Goal: Information Seeking & Learning: Learn about a topic

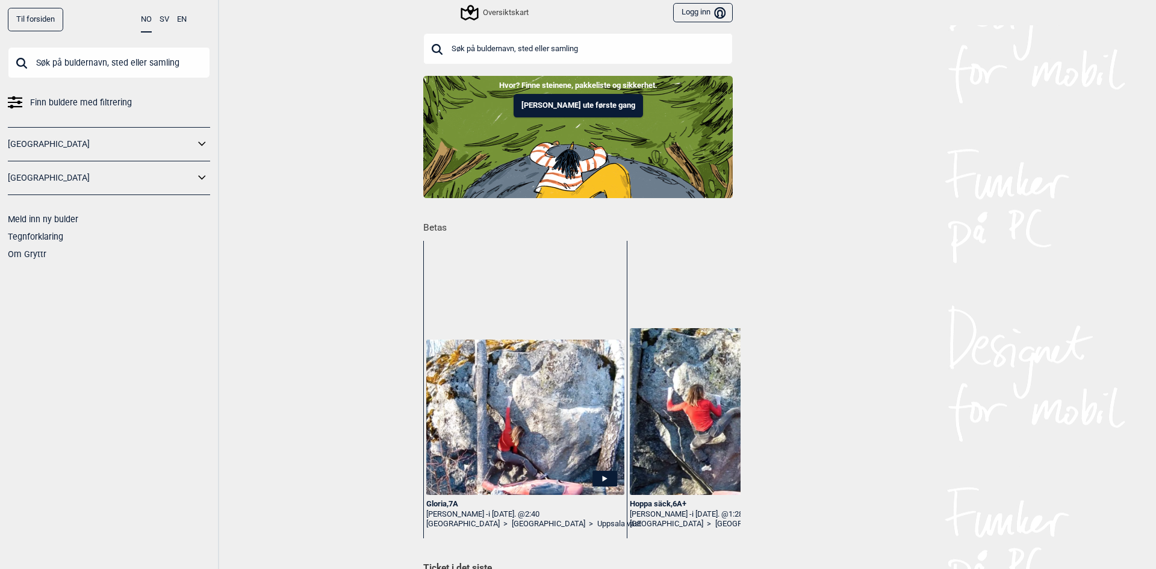
click at [108, 102] on span "Finn buldere med filtrering" at bounding box center [81, 102] width 102 height 17
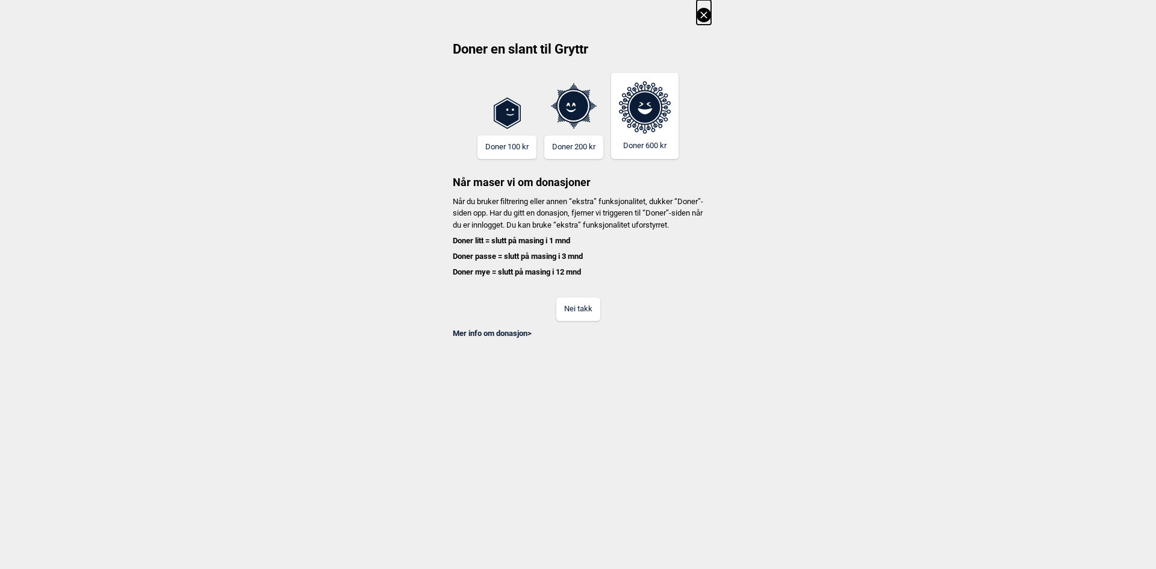
click at [580, 321] on button "Nei takk" at bounding box center [579, 309] width 44 height 23
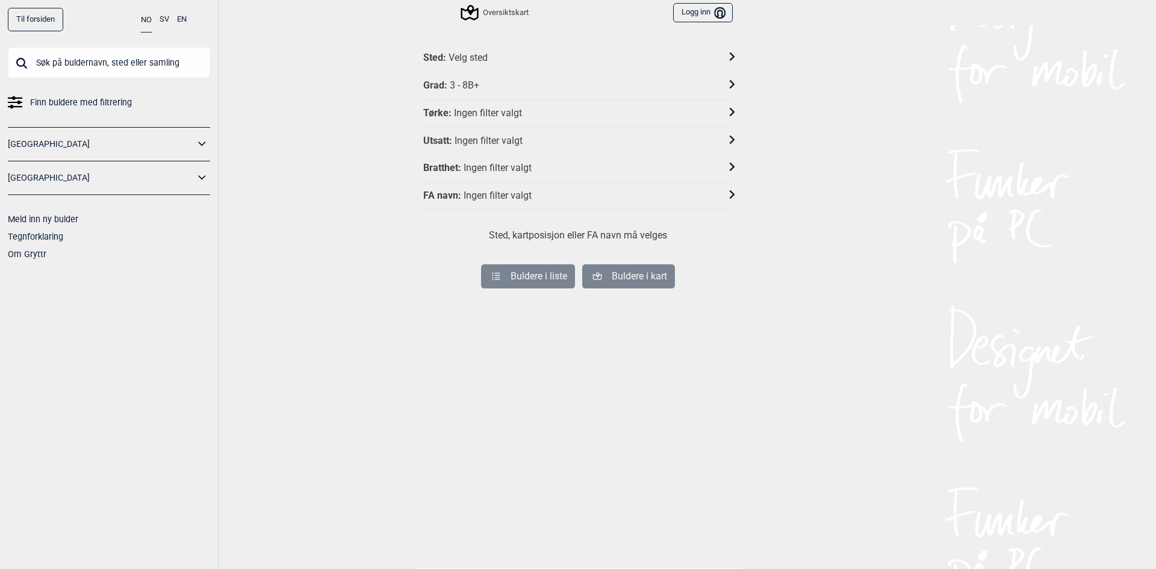
click at [480, 53] on div "Velg sted" at bounding box center [468, 58] width 39 height 13
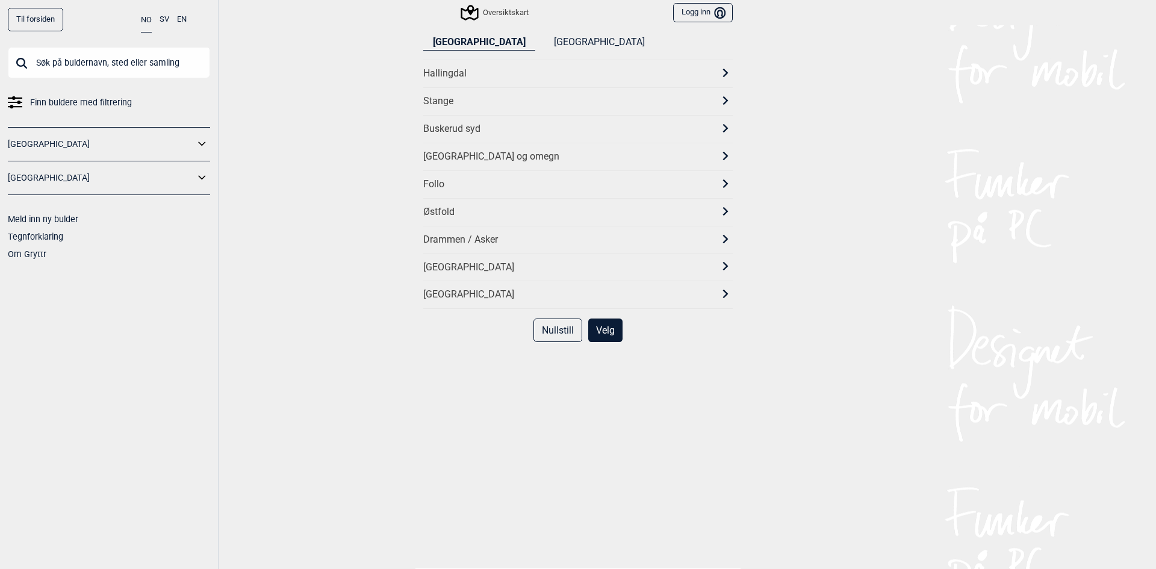
click at [535, 98] on div "Stange" at bounding box center [567, 101] width 288 height 13
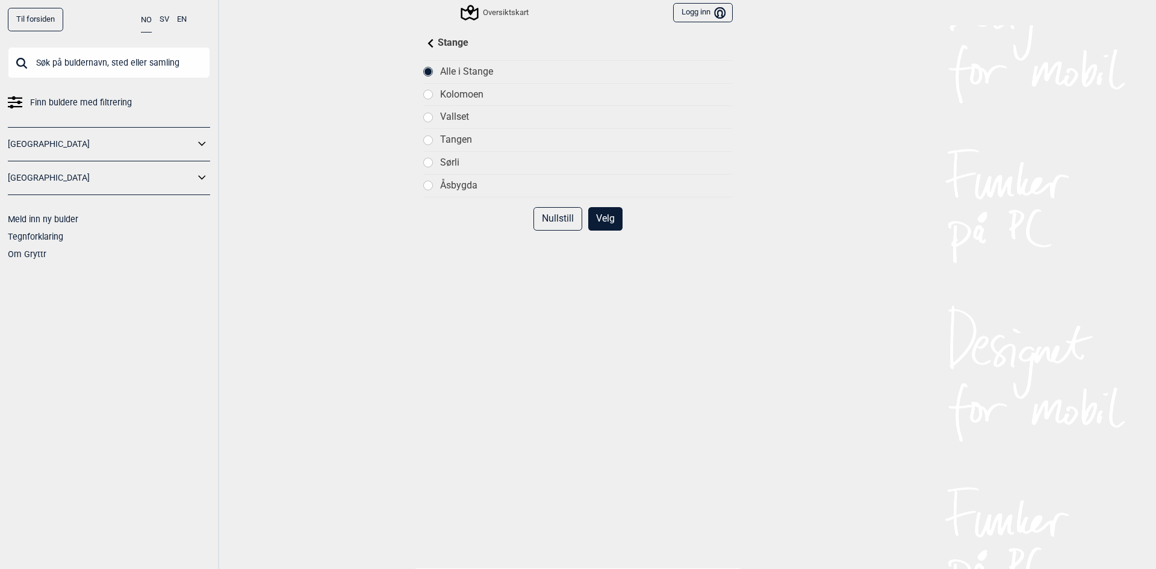
click at [451, 187] on div "Åsbygda" at bounding box center [586, 185] width 293 height 13
click at [609, 222] on button "Velg" at bounding box center [605, 218] width 34 height 23
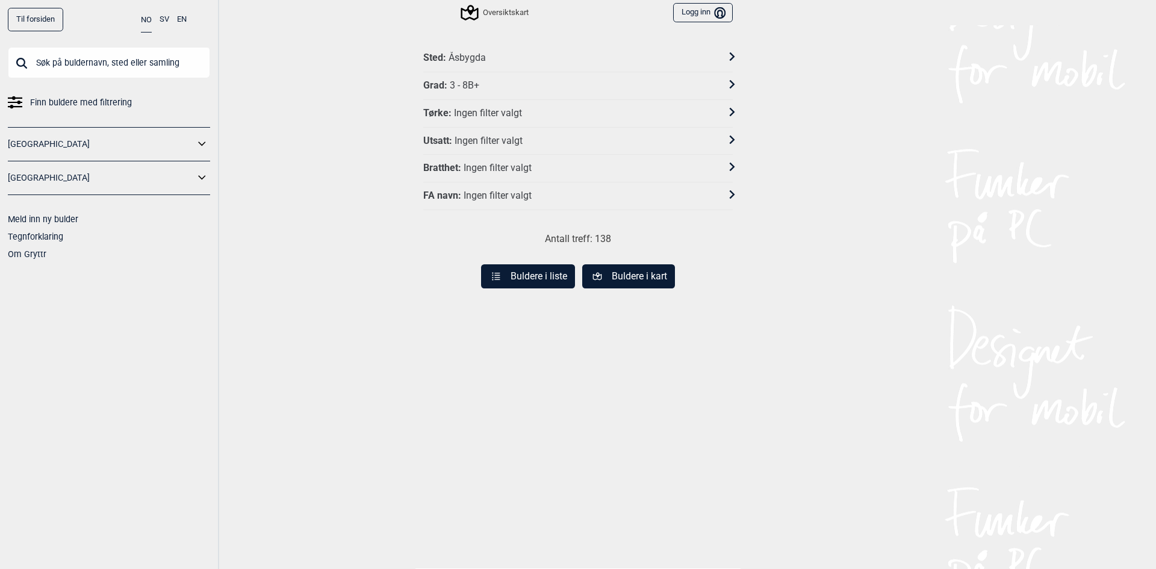
click at [534, 281] on button "Buldere i liste" at bounding box center [528, 276] width 94 height 24
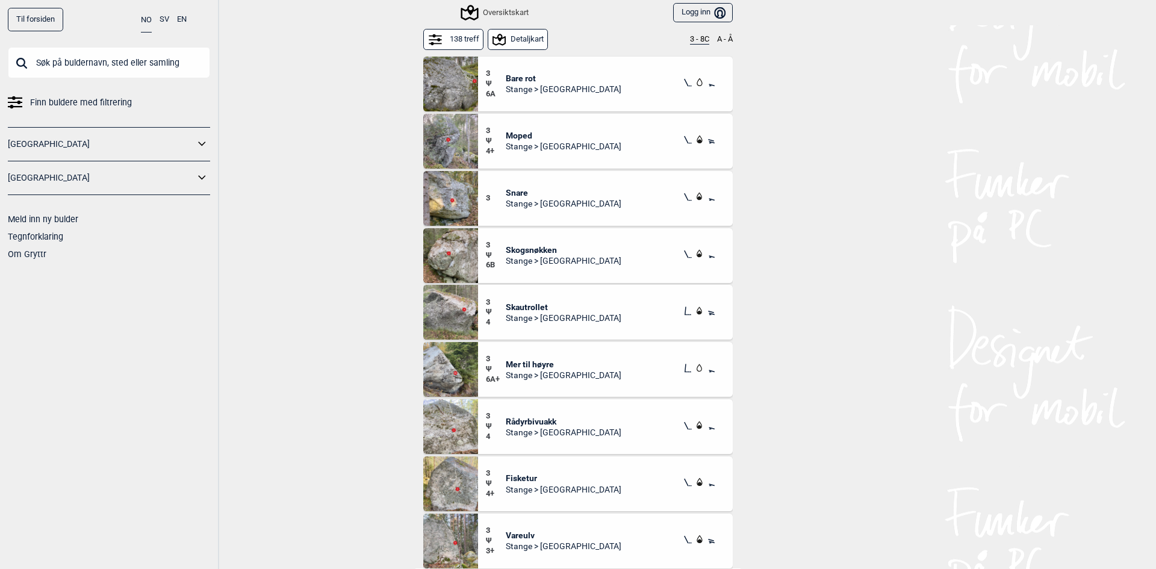
click at [702, 40] on button "3 - 8C" at bounding box center [699, 40] width 19 height 10
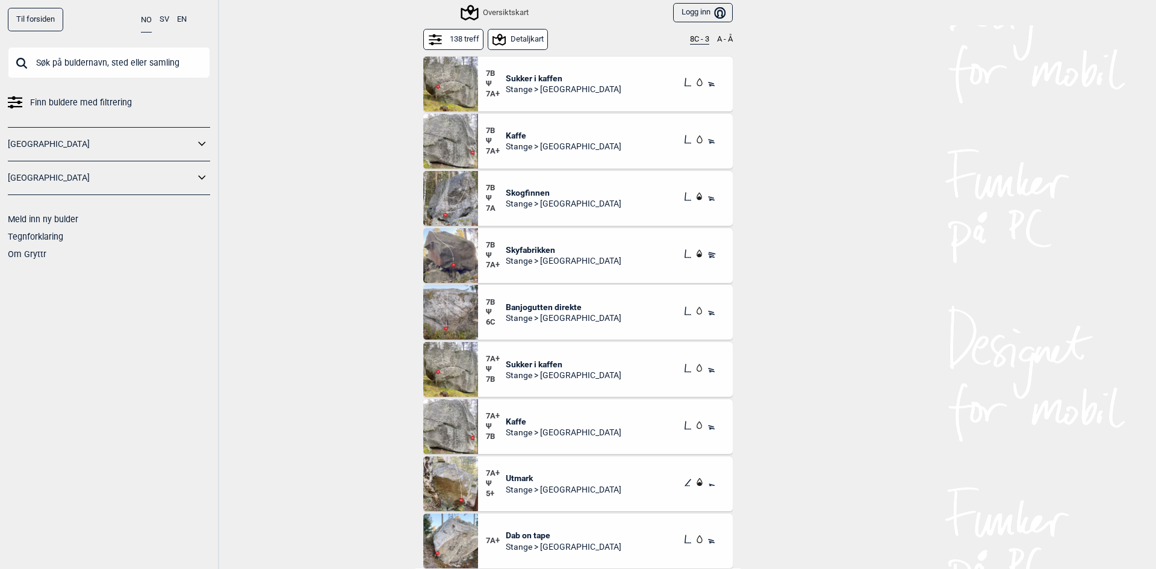
click at [508, 83] on span "Sukker i kaffen" at bounding box center [564, 78] width 116 height 11
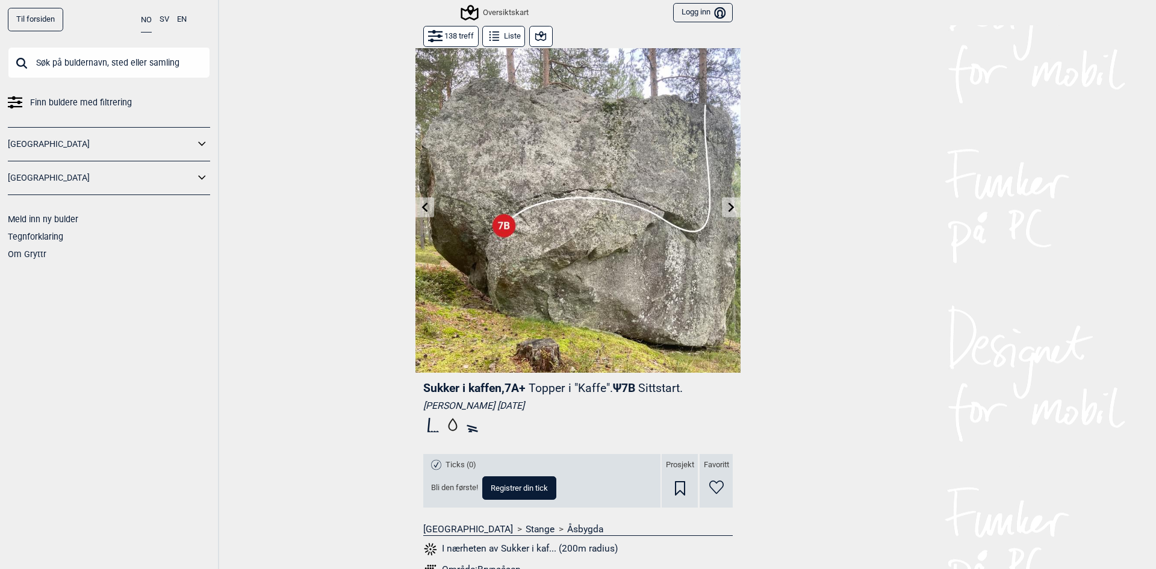
click at [722, 204] on button at bounding box center [731, 208] width 19 height 20
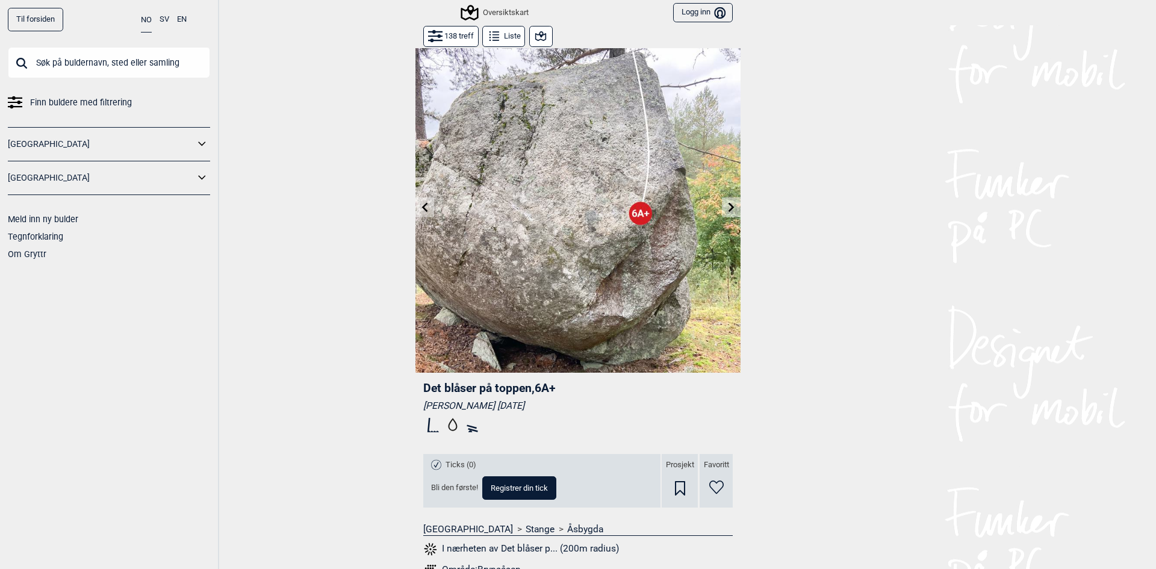
click at [727, 208] on icon at bounding box center [732, 207] width 10 height 10
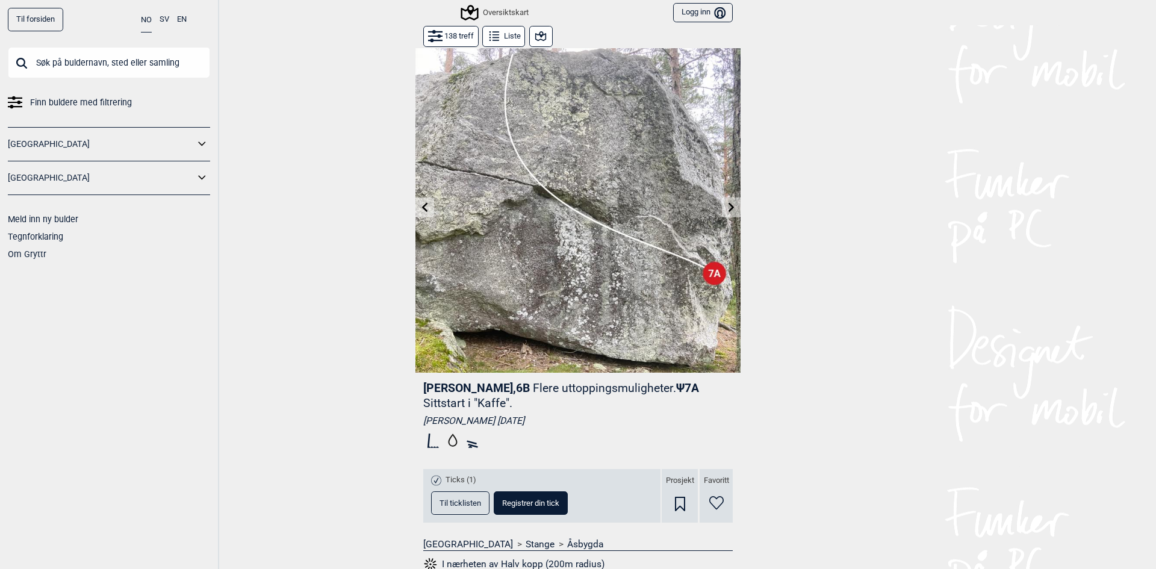
click at [727, 203] on icon at bounding box center [732, 207] width 10 height 10
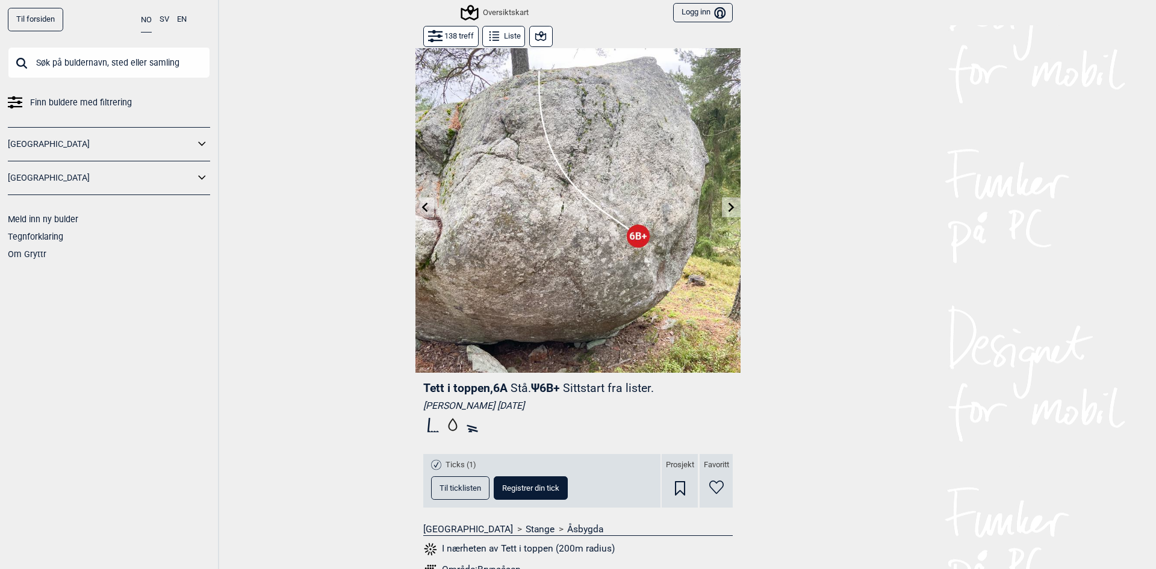
click at [722, 204] on button at bounding box center [731, 208] width 19 height 20
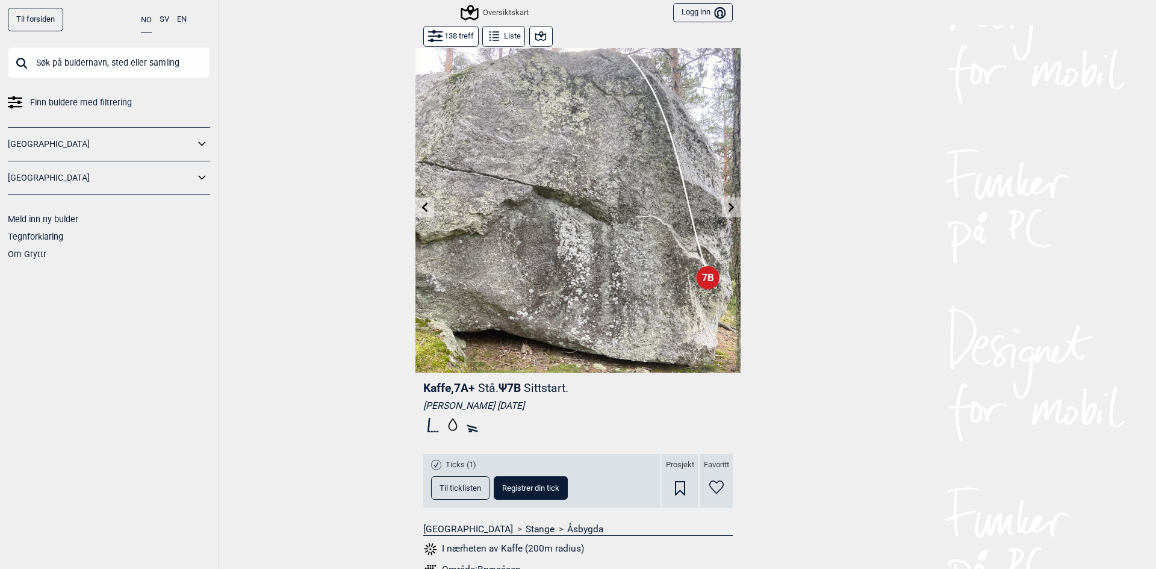
click at [727, 204] on icon at bounding box center [732, 207] width 10 height 10
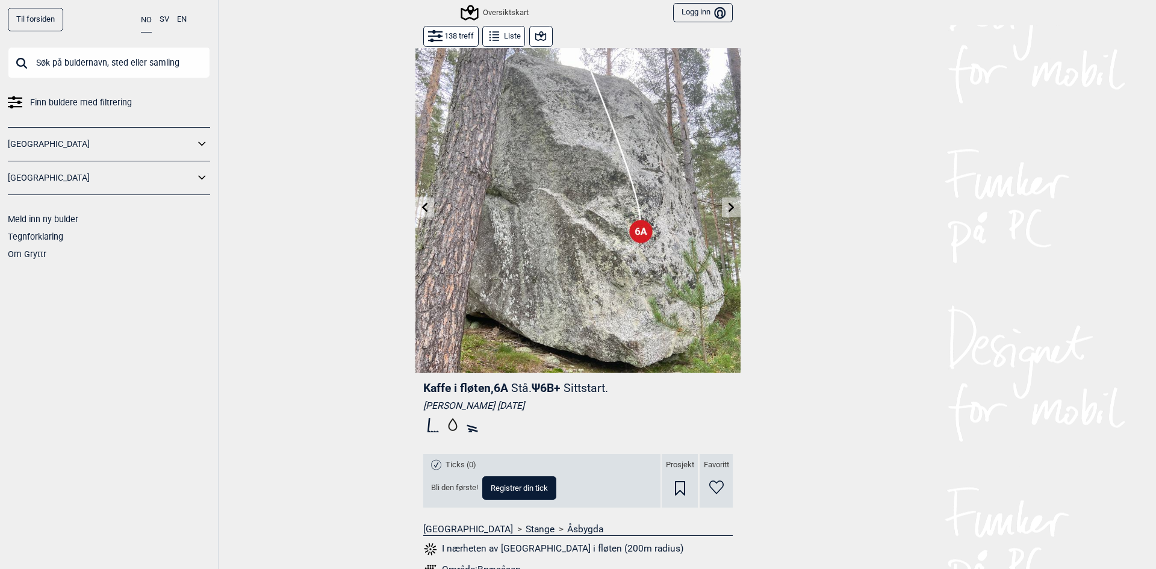
click at [428, 202] on button at bounding box center [425, 208] width 19 height 20
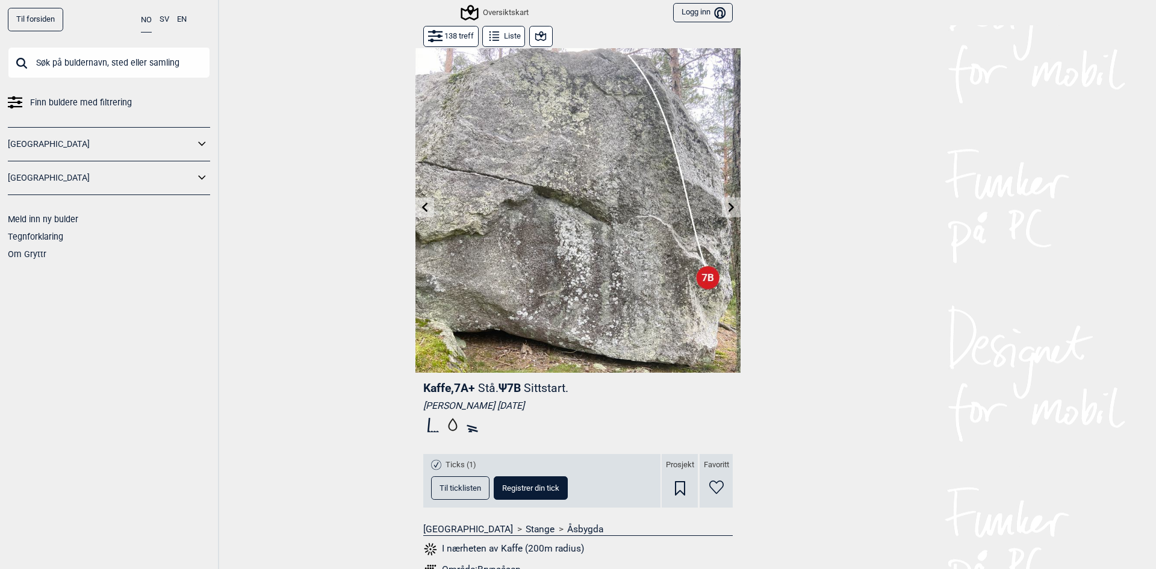
click at [727, 211] on icon at bounding box center [732, 207] width 10 height 10
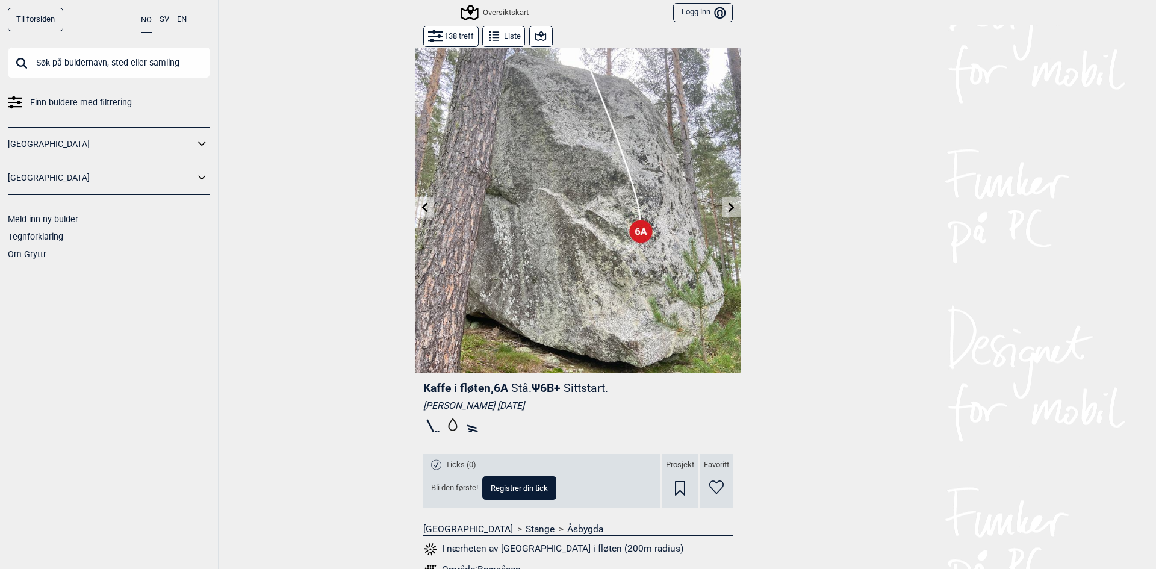
click at [727, 211] on icon at bounding box center [732, 207] width 10 height 10
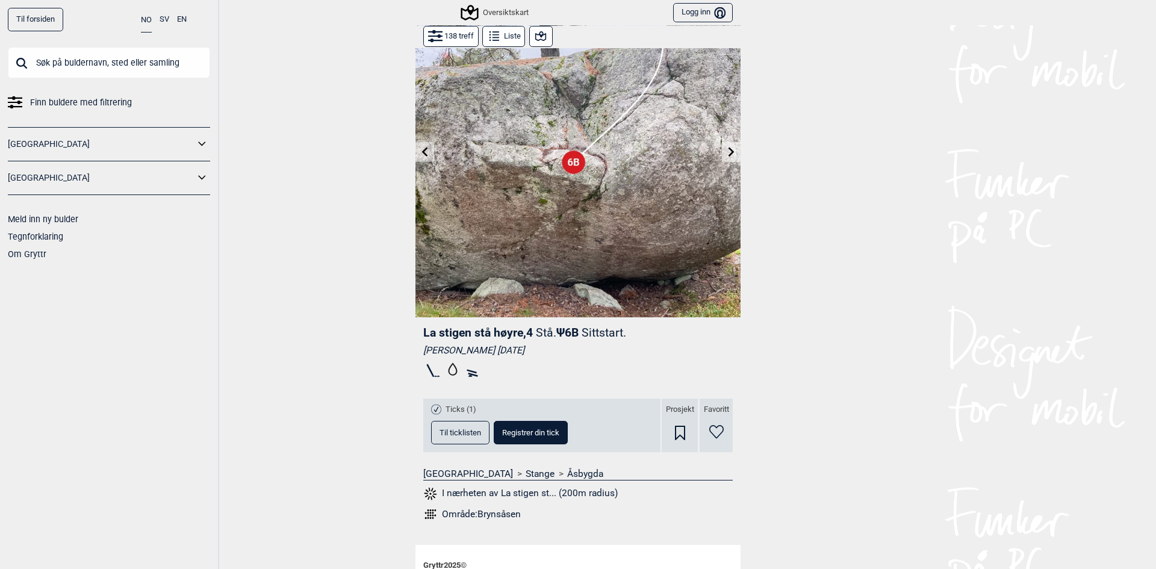
scroll to position [169, 0]
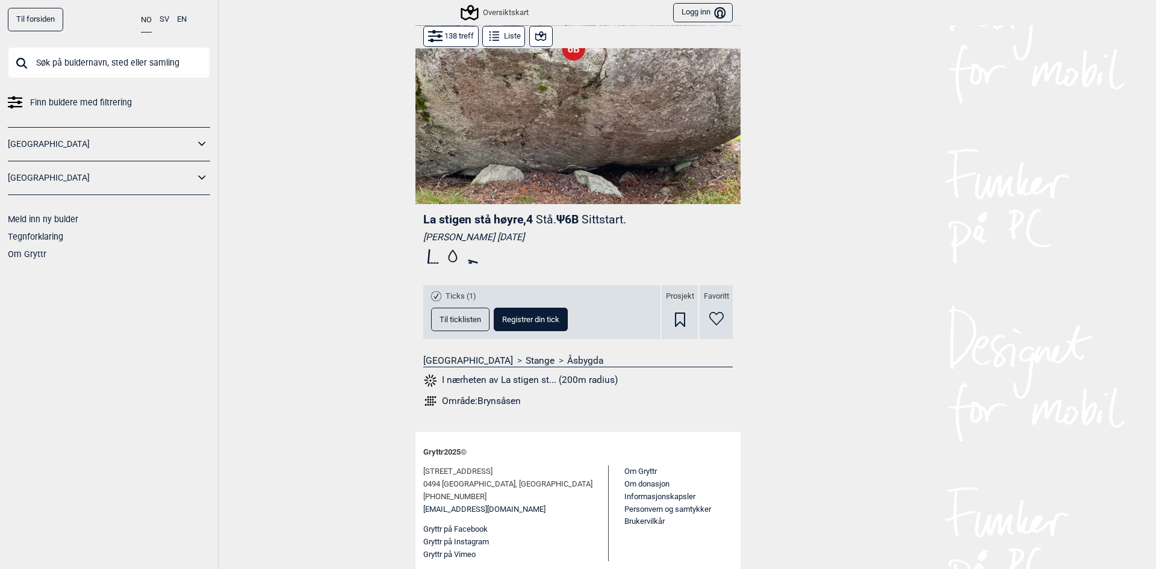
click at [531, 376] on button "I nærheten av La stigen st... (200m radius)" at bounding box center [520, 381] width 195 height 16
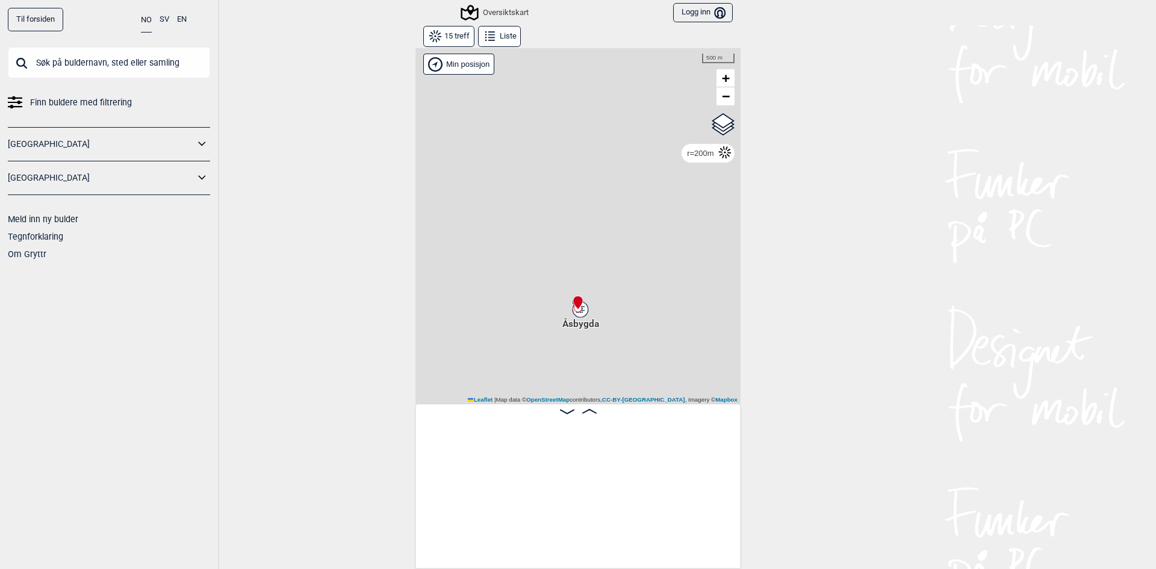
scroll to position [0, 1018]
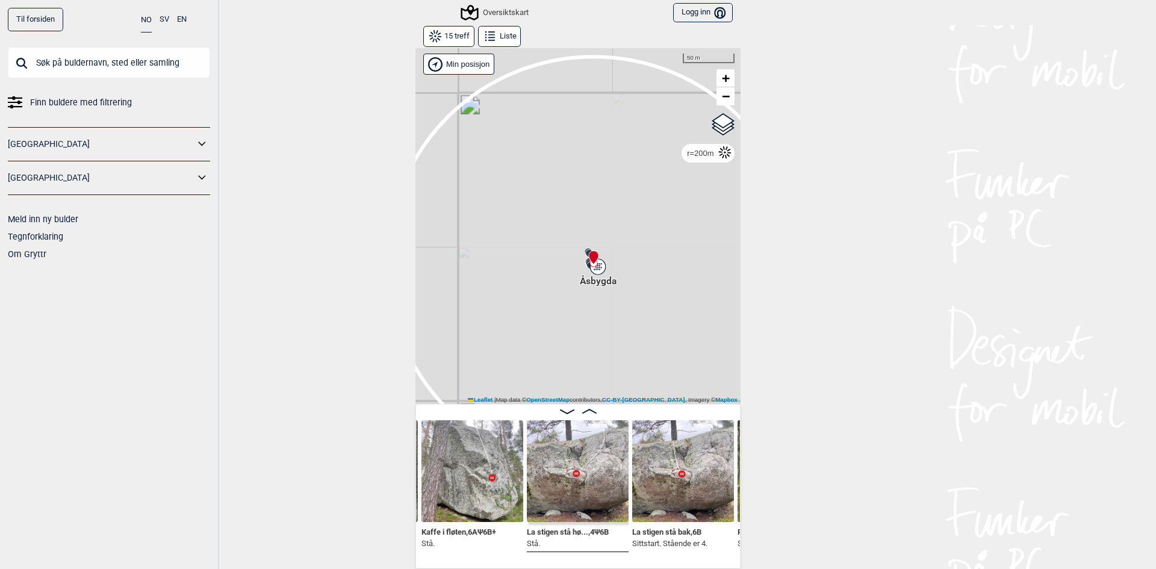
drag, startPoint x: 629, startPoint y: 325, endPoint x: 575, endPoint y: 296, distance: 61.7
click at [575, 296] on div "Gol [GEOGRAPHIC_DATA] Kolomoen [GEOGRAPHIC_DATA] [GEOGRAPHIC_DATA][PERSON_NAME]…" at bounding box center [578, 226] width 325 height 357
drag, startPoint x: 480, startPoint y: 196, endPoint x: 643, endPoint y: 310, distance: 199.0
click at [643, 310] on div "Gol [GEOGRAPHIC_DATA] Kolomoen [GEOGRAPHIC_DATA] [GEOGRAPHIC_DATA][PERSON_NAME]…" at bounding box center [578, 226] width 325 height 357
drag, startPoint x: 669, startPoint y: 330, endPoint x: 581, endPoint y: 281, distance: 100.9
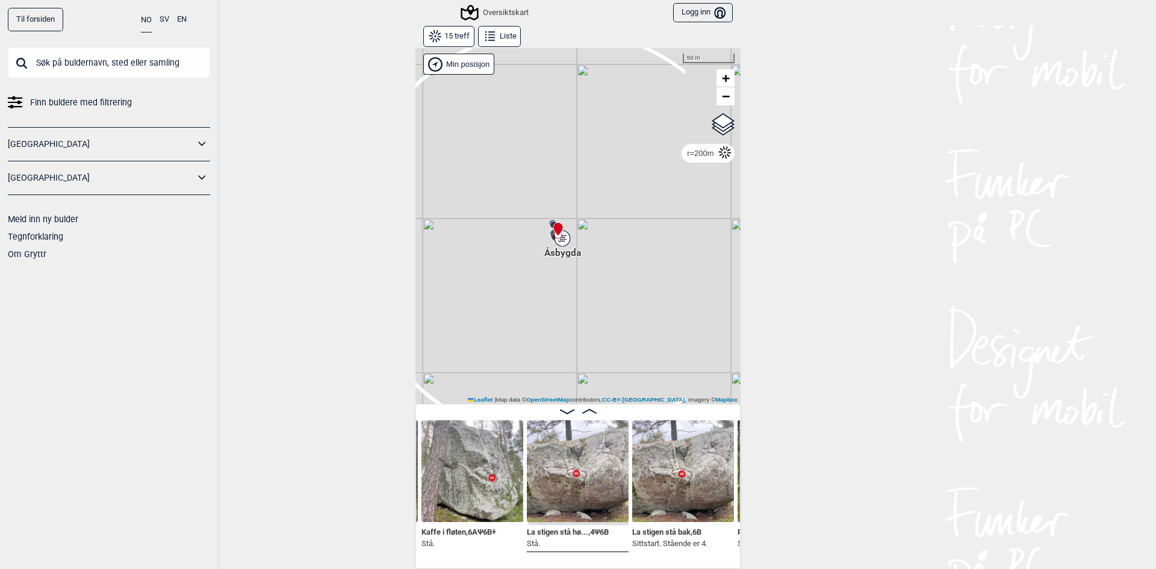
click at [581, 281] on div "Gol [GEOGRAPHIC_DATA] Kolomoen [GEOGRAPHIC_DATA] [GEOGRAPHIC_DATA][PERSON_NAME]…" at bounding box center [578, 226] width 325 height 357
drag, startPoint x: 521, startPoint y: 205, endPoint x: 601, endPoint y: 321, distance: 140.7
click at [601, 321] on div "Gol [GEOGRAPHIC_DATA] Kolomoen [GEOGRAPHIC_DATA] [GEOGRAPHIC_DATA][PERSON_NAME]…" at bounding box center [578, 226] width 325 height 357
drag, startPoint x: 499, startPoint y: 223, endPoint x: 614, endPoint y: 306, distance: 141.6
click at [614, 306] on div "Gol [GEOGRAPHIC_DATA] Kolomoen [GEOGRAPHIC_DATA] [GEOGRAPHIC_DATA][PERSON_NAME]…" at bounding box center [578, 226] width 325 height 357
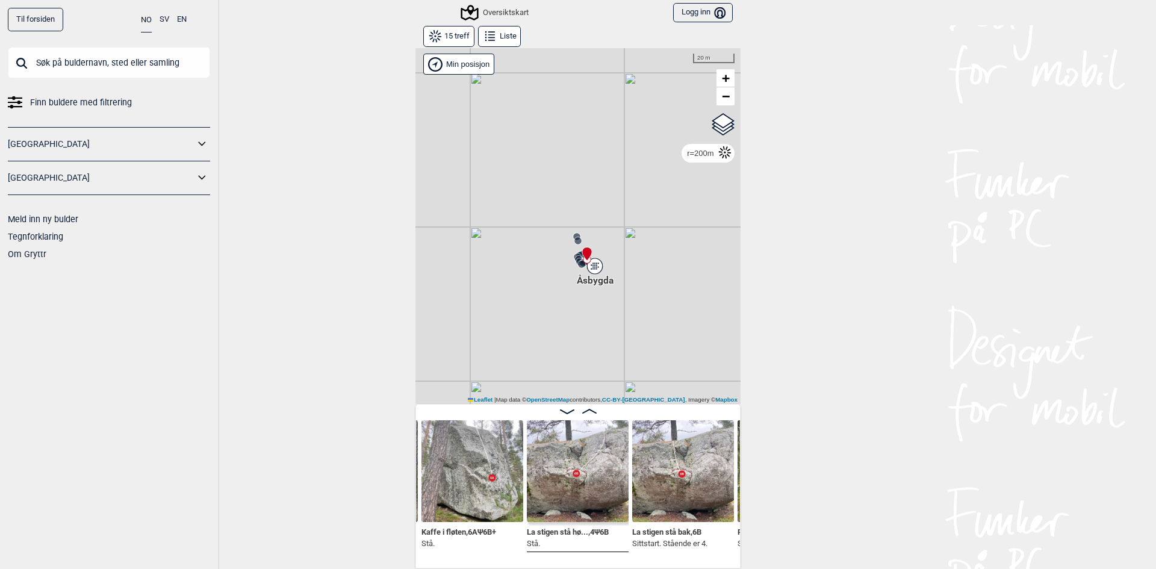
drag, startPoint x: 678, startPoint y: 334, endPoint x: 646, endPoint y: 313, distance: 38.8
click at [646, 313] on div "Gol [GEOGRAPHIC_DATA] Kolomoen [GEOGRAPHIC_DATA] [GEOGRAPHIC_DATA][PERSON_NAME]…" at bounding box center [578, 226] width 325 height 357
drag, startPoint x: 487, startPoint y: 199, endPoint x: 625, endPoint y: 335, distance: 192.9
click at [625, 335] on div "Gol [GEOGRAPHIC_DATA] Kolomoen [GEOGRAPHIC_DATA] [GEOGRAPHIC_DATA][PERSON_NAME]…" at bounding box center [578, 226] width 325 height 357
drag, startPoint x: 694, startPoint y: 336, endPoint x: 661, endPoint y: 243, distance: 99.1
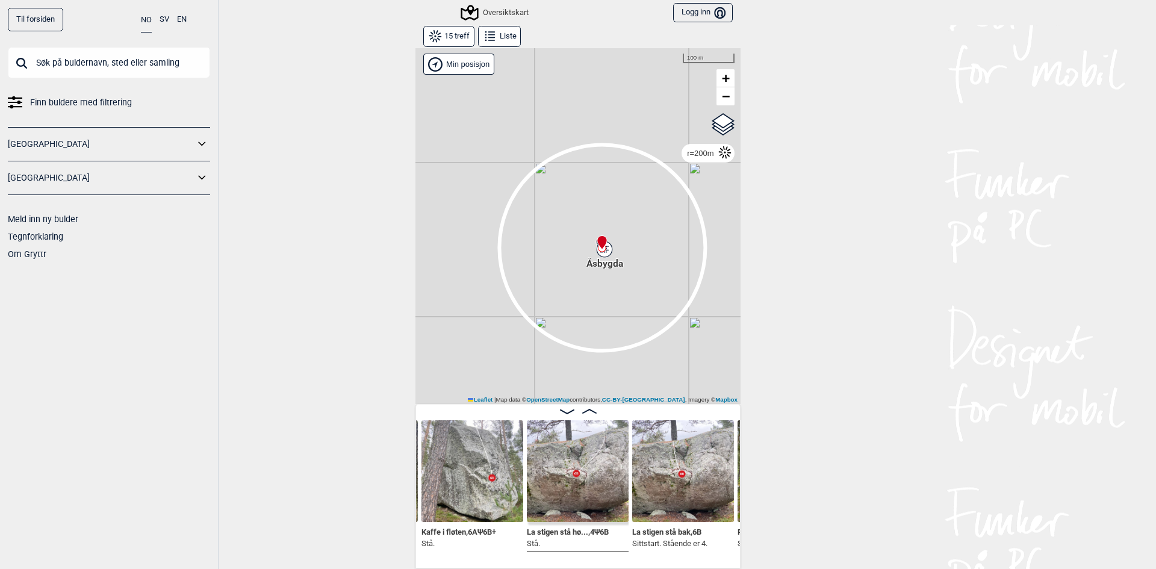
click at [661, 243] on div "Gol [GEOGRAPHIC_DATA] Kolomoen [GEOGRAPHIC_DATA] [GEOGRAPHIC_DATA][PERSON_NAME]…" at bounding box center [578, 226] width 325 height 357
drag, startPoint x: 694, startPoint y: 276, endPoint x: 648, endPoint y: 273, distance: 46.5
click at [648, 273] on div "Gol [GEOGRAPHIC_DATA] Kolomoen [GEOGRAPHIC_DATA] [GEOGRAPHIC_DATA][PERSON_NAME]…" at bounding box center [578, 226] width 325 height 357
drag, startPoint x: 678, startPoint y: 223, endPoint x: 669, endPoint y: 317, distance: 93.9
click at [669, 317] on div "Gol [GEOGRAPHIC_DATA] Kolomoen [GEOGRAPHIC_DATA] [GEOGRAPHIC_DATA][PERSON_NAME]…" at bounding box center [578, 226] width 325 height 357
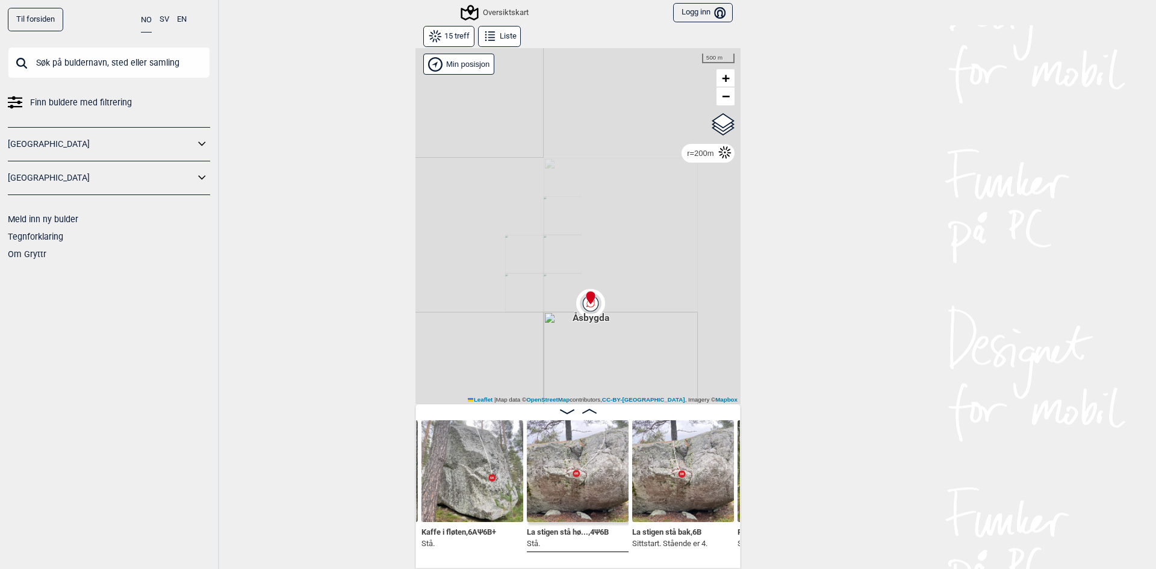
drag, startPoint x: 679, startPoint y: 320, endPoint x: 625, endPoint y: 303, distance: 57.3
click at [625, 303] on div "Gol [GEOGRAPHIC_DATA] Kolomoen [GEOGRAPHIC_DATA] [GEOGRAPHIC_DATA][PERSON_NAME]…" at bounding box center [578, 226] width 325 height 357
drag, startPoint x: 628, startPoint y: 310, endPoint x: 570, endPoint y: 312, distance: 57.2
click at [570, 312] on div "Gol [GEOGRAPHIC_DATA] Kolomoen [GEOGRAPHIC_DATA] [GEOGRAPHIC_DATA][PERSON_NAME]…" at bounding box center [578, 226] width 325 height 357
drag, startPoint x: 480, startPoint y: 152, endPoint x: 608, endPoint y: 259, distance: 166.3
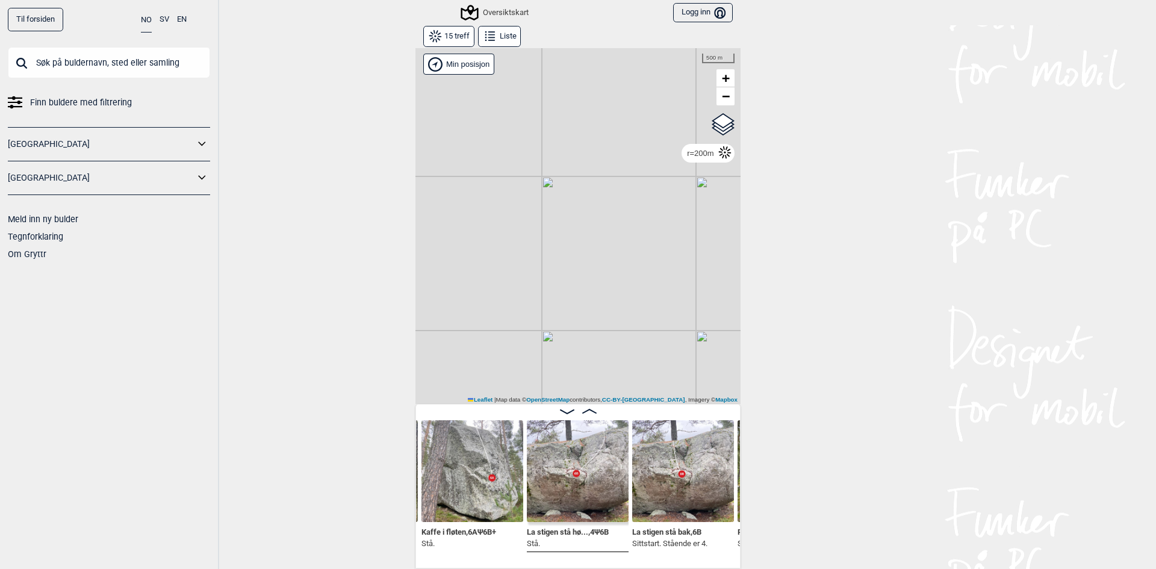
click at [608, 259] on div "Gol [GEOGRAPHIC_DATA] Kolomoen [GEOGRAPHIC_DATA] [GEOGRAPHIC_DATA][PERSON_NAME]…" at bounding box center [578, 226] width 325 height 357
drag, startPoint x: 635, startPoint y: 237, endPoint x: 580, endPoint y: 160, distance: 95.4
click at [580, 160] on div "Gol [GEOGRAPHIC_DATA] Kolomoen [GEOGRAPHIC_DATA] [GEOGRAPHIC_DATA][PERSON_NAME]…" at bounding box center [578, 226] width 325 height 357
drag, startPoint x: 577, startPoint y: 260, endPoint x: 661, endPoint y: 238, distance: 86.5
click at [661, 238] on div "[PERSON_NAME] posisjon Gol [GEOGRAPHIC_DATA] Kolomoen [GEOGRAPHIC_DATA] [GEOGRA…" at bounding box center [578, 226] width 325 height 357
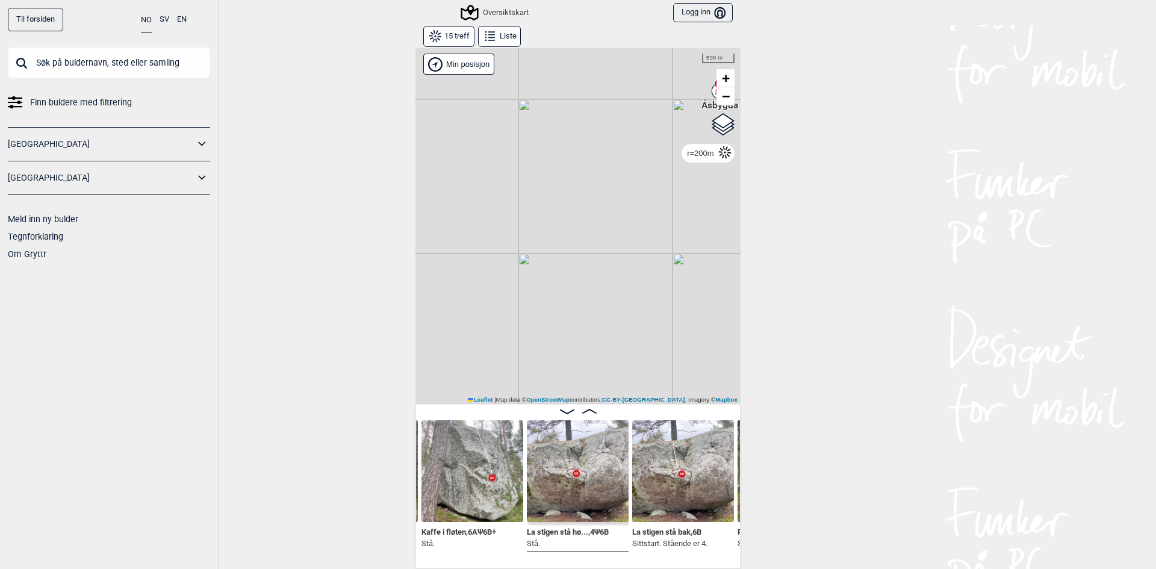
drag, startPoint x: 633, startPoint y: 263, endPoint x: 563, endPoint y: 229, distance: 77.8
click at [563, 229] on div "[PERSON_NAME] posisjon Gol [GEOGRAPHIC_DATA] Kolomoen [GEOGRAPHIC_DATA] [GEOGRA…" at bounding box center [578, 226] width 325 height 357
drag, startPoint x: 628, startPoint y: 271, endPoint x: 560, endPoint y: 206, distance: 94.1
click at [560, 207] on div "[PERSON_NAME] posisjon Gol [GEOGRAPHIC_DATA] Kolomoen [GEOGRAPHIC_DATA] [GEOGRA…" at bounding box center [578, 226] width 325 height 357
drag, startPoint x: 610, startPoint y: 360, endPoint x: 616, endPoint y: 170, distance: 189.2
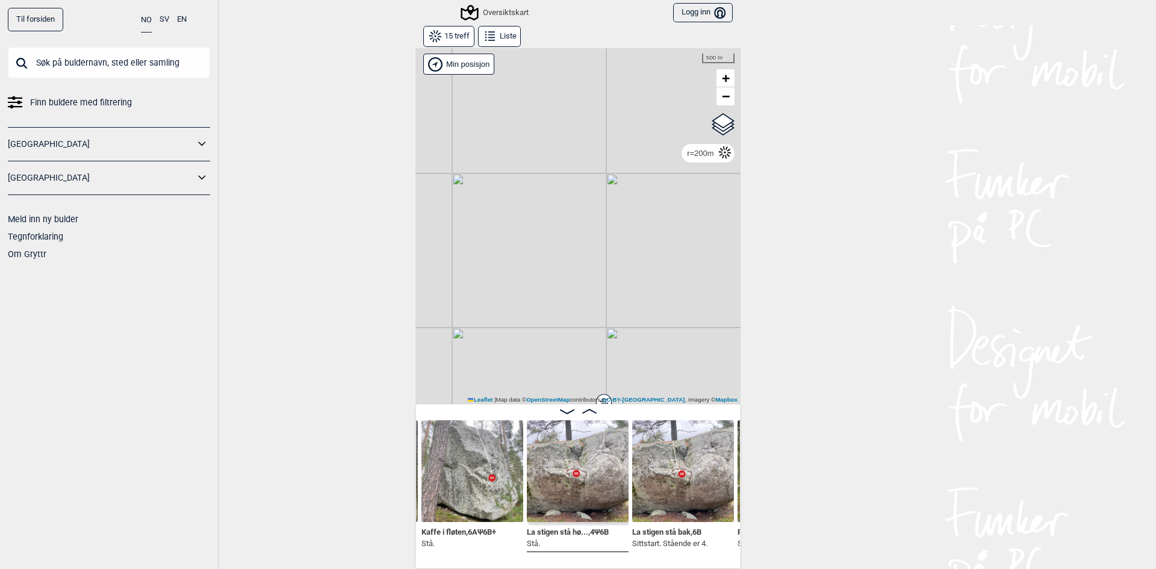
click at [616, 172] on div "[PERSON_NAME] posisjon Gol [GEOGRAPHIC_DATA] Kolomoen [GEOGRAPHIC_DATA] [GEOGRA…" at bounding box center [578, 226] width 325 height 357
drag, startPoint x: 616, startPoint y: 166, endPoint x: 613, endPoint y: 266, distance: 99.4
click at [613, 266] on div "[PERSON_NAME] posisjon Gol [GEOGRAPHIC_DATA] Kolomoen [GEOGRAPHIC_DATA] [GEOGRA…" at bounding box center [578, 226] width 325 height 357
drag, startPoint x: 627, startPoint y: 158, endPoint x: 619, endPoint y: 337, distance: 178.5
click at [619, 337] on div "[PERSON_NAME] posisjon Gol [GEOGRAPHIC_DATA] Kolomoen [GEOGRAPHIC_DATA] [GEOGRA…" at bounding box center [578, 226] width 325 height 357
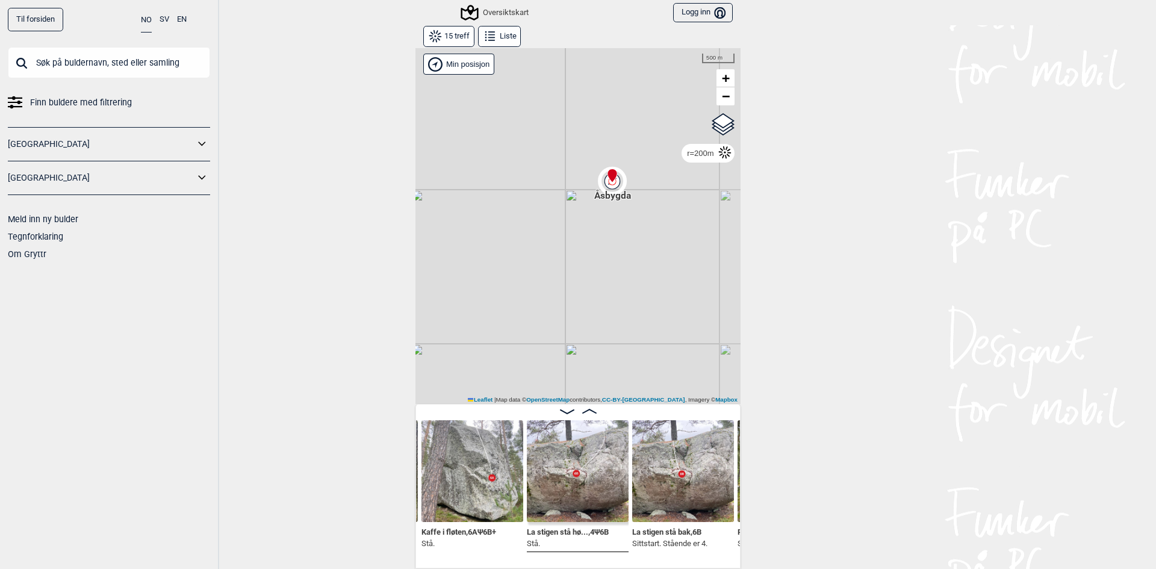
drag, startPoint x: 625, startPoint y: 131, endPoint x: 588, endPoint y: 217, distance: 94.2
click at [587, 216] on div "[PERSON_NAME] posisjon Gol [GEOGRAPHIC_DATA] Kolomoen [GEOGRAPHIC_DATA] [GEOGRA…" at bounding box center [578, 226] width 325 height 357
drag, startPoint x: 600, startPoint y: 197, endPoint x: 572, endPoint y: 242, distance: 52.8
click at [572, 242] on div "[PERSON_NAME] posisjon Gol [GEOGRAPHIC_DATA] Kolomoen [GEOGRAPHIC_DATA] [GEOGRA…" at bounding box center [578, 226] width 325 height 357
drag, startPoint x: 562, startPoint y: 196, endPoint x: 626, endPoint y: 197, distance: 64.4
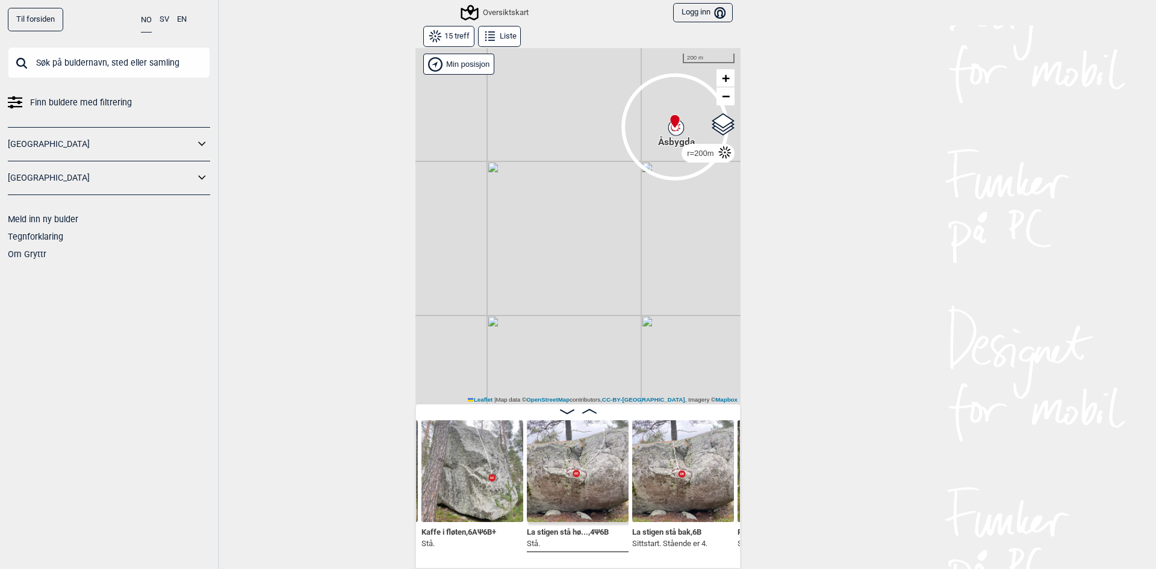
click at [626, 197] on div "[PERSON_NAME] posisjon Gol [GEOGRAPHIC_DATA] Kolomoen [GEOGRAPHIC_DATA] [GEOGRA…" at bounding box center [578, 226] width 325 height 357
drag, startPoint x: 686, startPoint y: 184, endPoint x: 647, endPoint y: 216, distance: 50.5
click at [647, 216] on div "[PERSON_NAME] posisjon Gol [GEOGRAPHIC_DATA] Kolomoen [GEOGRAPHIC_DATA] [GEOGRA…" at bounding box center [578, 226] width 325 height 357
drag, startPoint x: 561, startPoint y: 176, endPoint x: 510, endPoint y: 186, distance: 52.7
click at [512, 186] on div "[PERSON_NAME] posisjon Gol [GEOGRAPHIC_DATA] Kolomoen [GEOGRAPHIC_DATA] [GEOGRA…" at bounding box center [578, 226] width 325 height 357
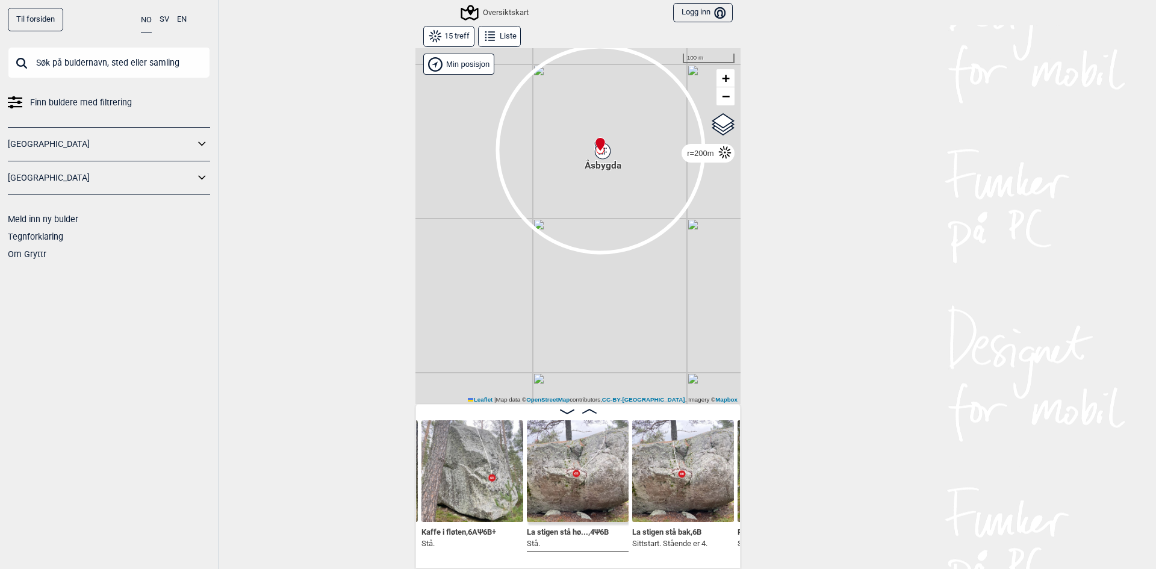
drag, startPoint x: 568, startPoint y: 181, endPoint x: 532, endPoint y: 202, distance: 41.5
click at [532, 202] on div "[PERSON_NAME] posisjon Gol [GEOGRAPHIC_DATA] Kolomoen [GEOGRAPHIC_DATA] [GEOGRA…" at bounding box center [578, 226] width 325 height 357
drag, startPoint x: 585, startPoint y: 173, endPoint x: 496, endPoint y: 243, distance: 113.2
click at [496, 243] on div "[PERSON_NAME] posisjon Gol [GEOGRAPHIC_DATA] Kolomoen [GEOGRAPHIC_DATA] [GEOGRA…" at bounding box center [578, 226] width 325 height 357
drag, startPoint x: 573, startPoint y: 178, endPoint x: 546, endPoint y: 238, distance: 66.3
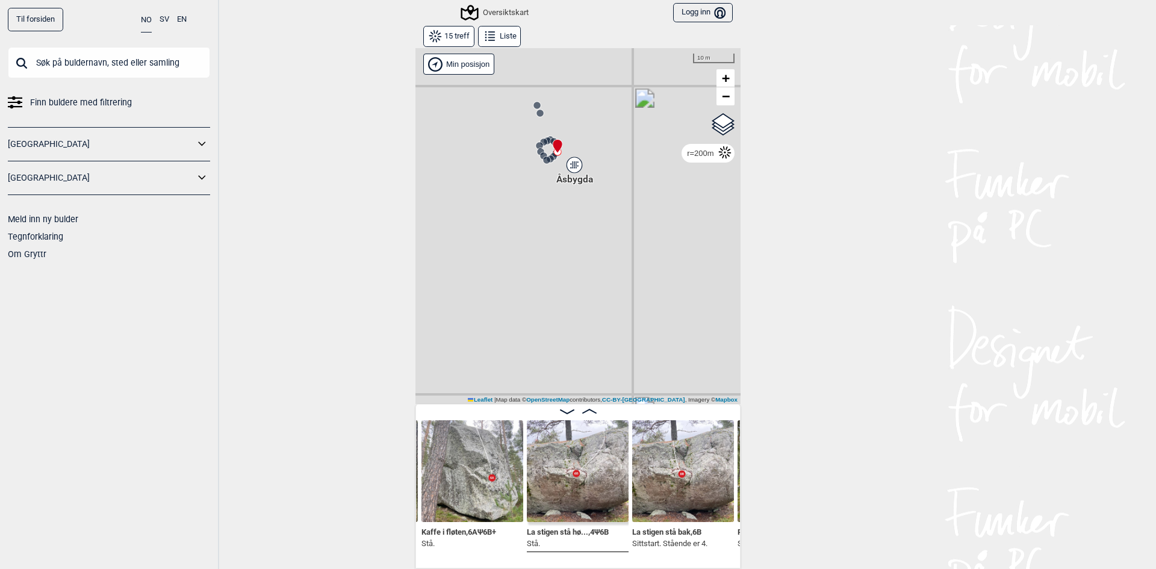
click at [548, 238] on div "[PERSON_NAME] posisjon Gol [GEOGRAPHIC_DATA] Kolomoen [GEOGRAPHIC_DATA] [GEOGRA…" at bounding box center [578, 226] width 325 height 357
drag, startPoint x: 589, startPoint y: 250, endPoint x: 631, endPoint y: 293, distance: 60.5
click at [631, 293] on div "[PERSON_NAME] posisjon Gol [GEOGRAPHIC_DATA] Kolomoen [GEOGRAPHIC_DATA] [GEOGRA…" at bounding box center [578, 226] width 325 height 357
drag, startPoint x: 529, startPoint y: 277, endPoint x: 507, endPoint y: 275, distance: 21.8
click at [507, 274] on div "[PERSON_NAME] posisjon Gol [GEOGRAPHIC_DATA] Kolomoen [GEOGRAPHIC_DATA] [GEOGRA…" at bounding box center [578, 226] width 325 height 357
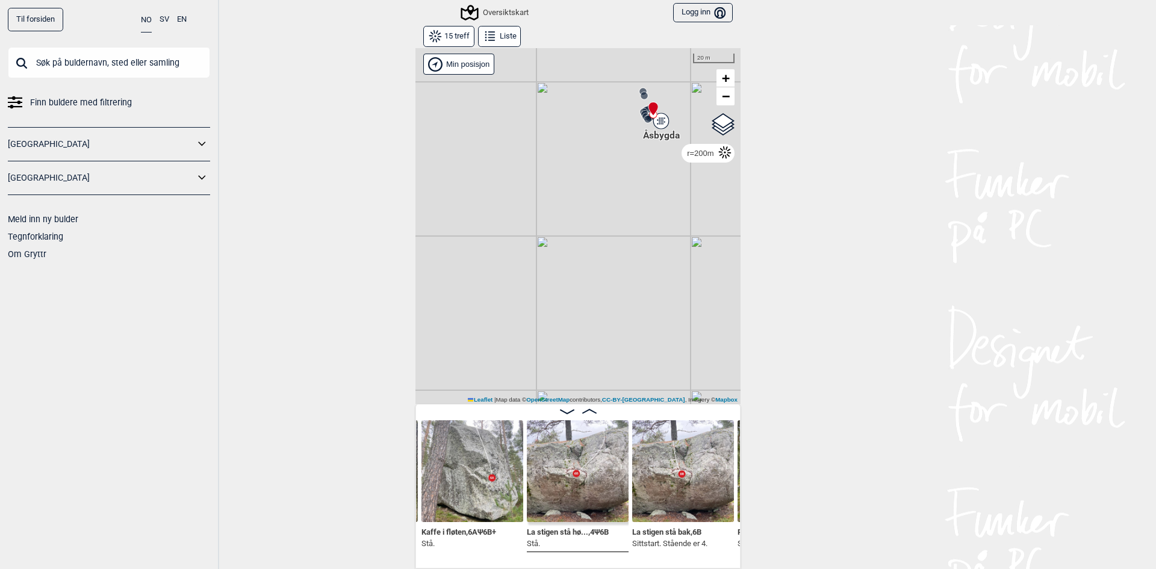
drag, startPoint x: 568, startPoint y: 169, endPoint x: 476, endPoint y: 249, distance: 122.1
click at [476, 250] on div "[PERSON_NAME] posisjon Gol [GEOGRAPHIC_DATA] Kolomoen [GEOGRAPHIC_DATA] [GEOGRA…" at bounding box center [578, 226] width 325 height 357
drag, startPoint x: 545, startPoint y: 165, endPoint x: 489, endPoint y: 226, distance: 82.7
click at [489, 226] on div "[PERSON_NAME] posisjon Gol [GEOGRAPHIC_DATA] Kolomoen [GEOGRAPHIC_DATA] [GEOGRA…" at bounding box center [578, 226] width 325 height 357
drag, startPoint x: 540, startPoint y: 189, endPoint x: 493, endPoint y: 213, distance: 53.1
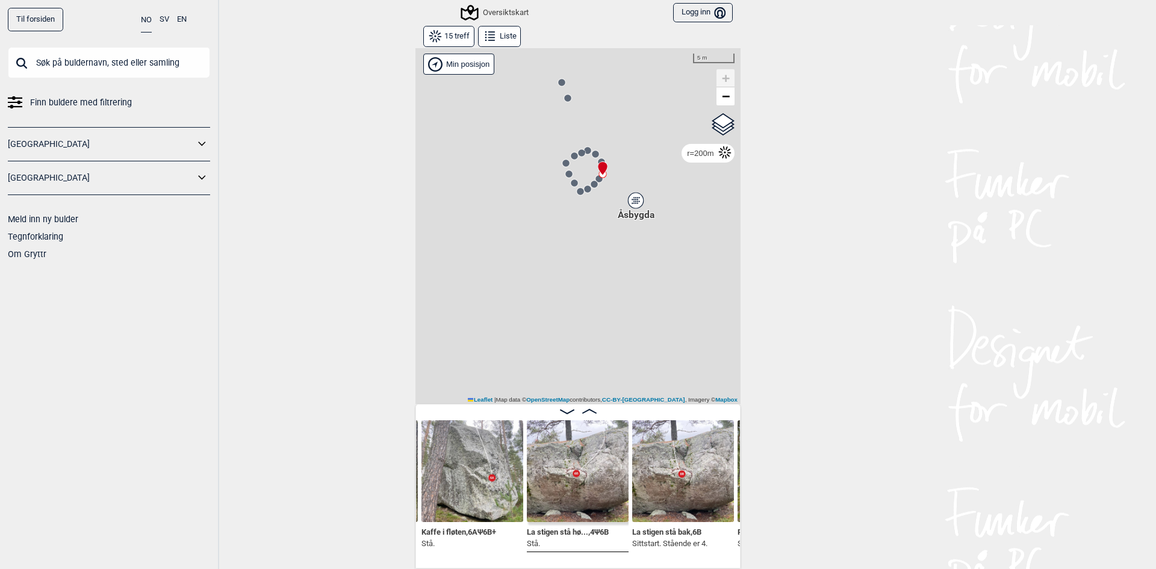
click at [491, 214] on div "[PERSON_NAME] posisjon Gol [GEOGRAPHIC_DATA] Kolomoen [GEOGRAPHIC_DATA] [GEOGRA…" at bounding box center [578, 226] width 325 height 357
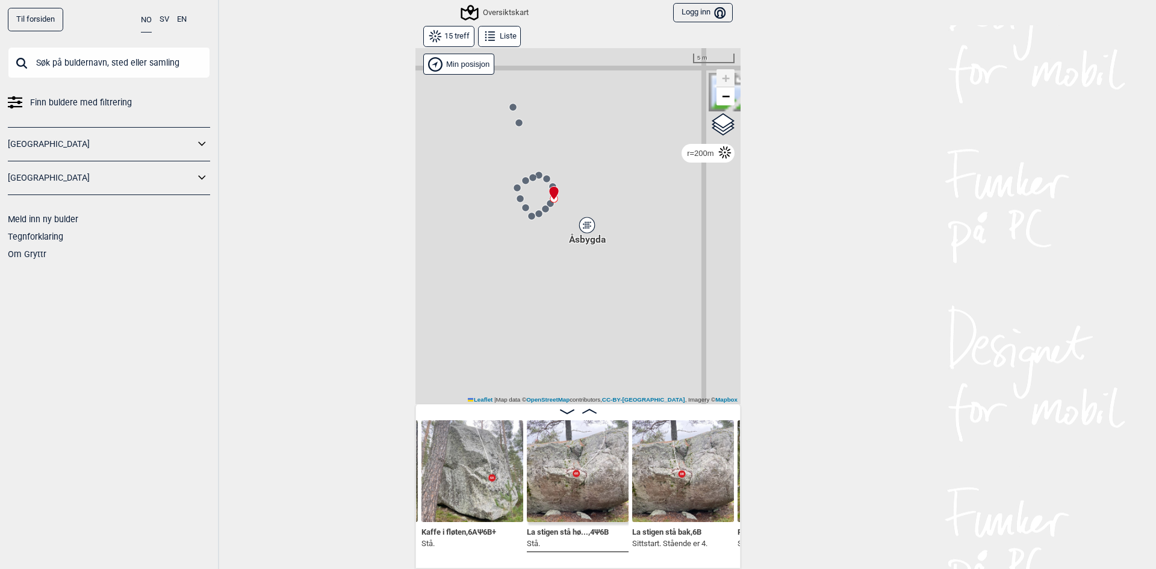
click at [585, 228] on div "Åsbygda" at bounding box center [587, 225] width 7 height 7
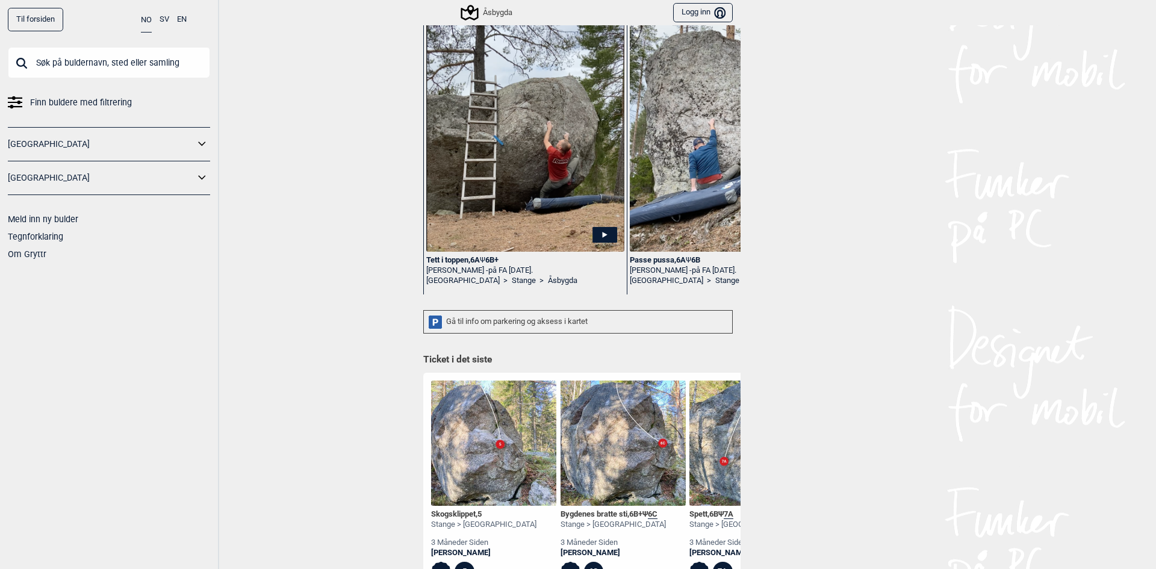
scroll to position [120, 0]
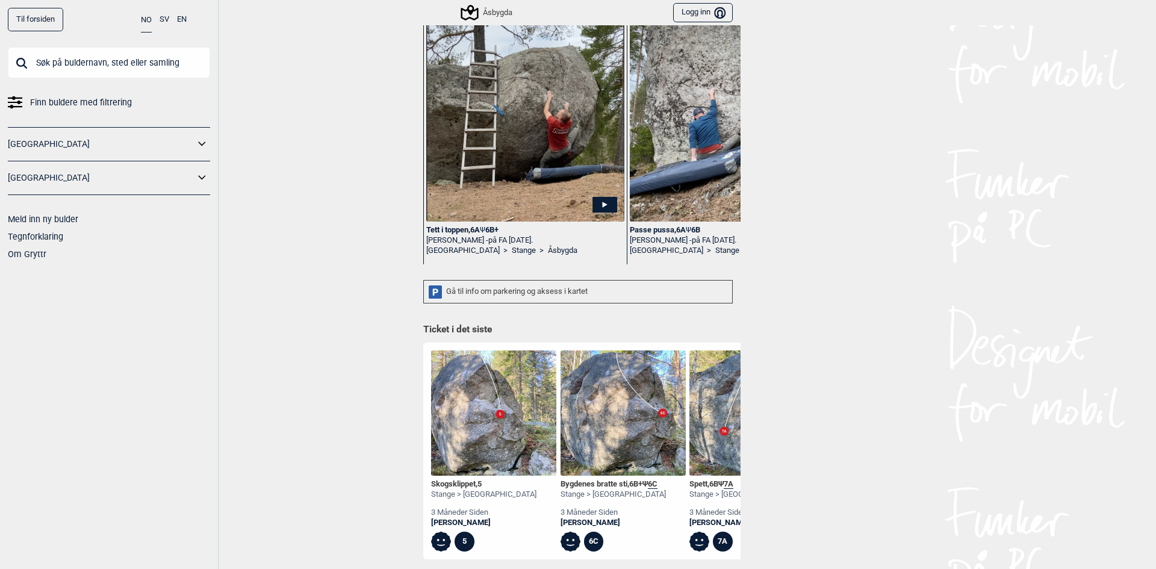
click at [547, 289] on div "Gå til info om parkering og aksess i kartet" at bounding box center [578, 291] width 310 height 23
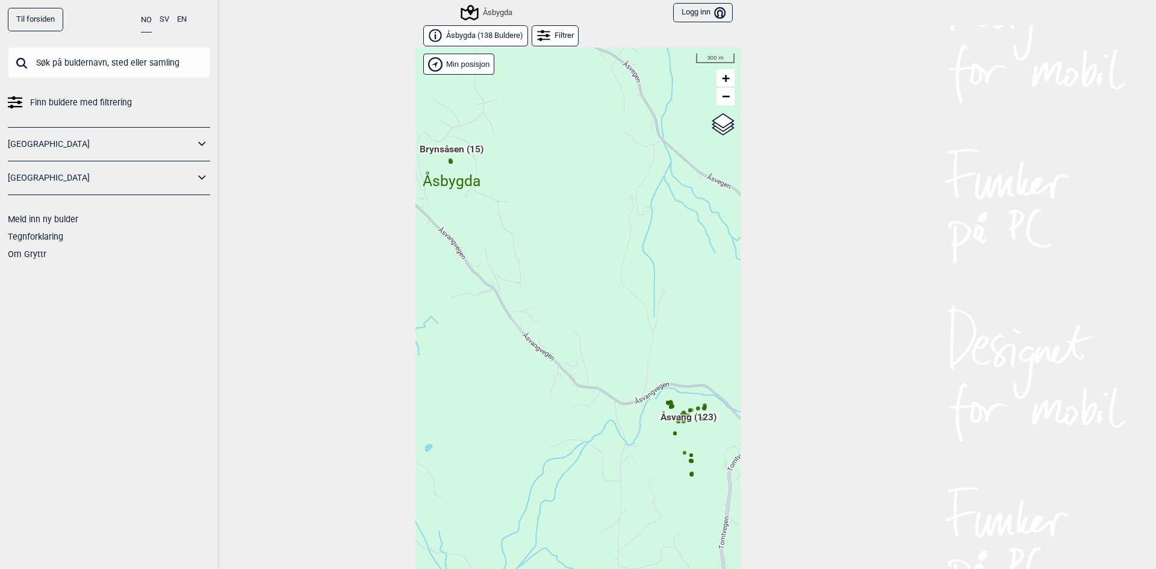
scroll to position [19, 0]
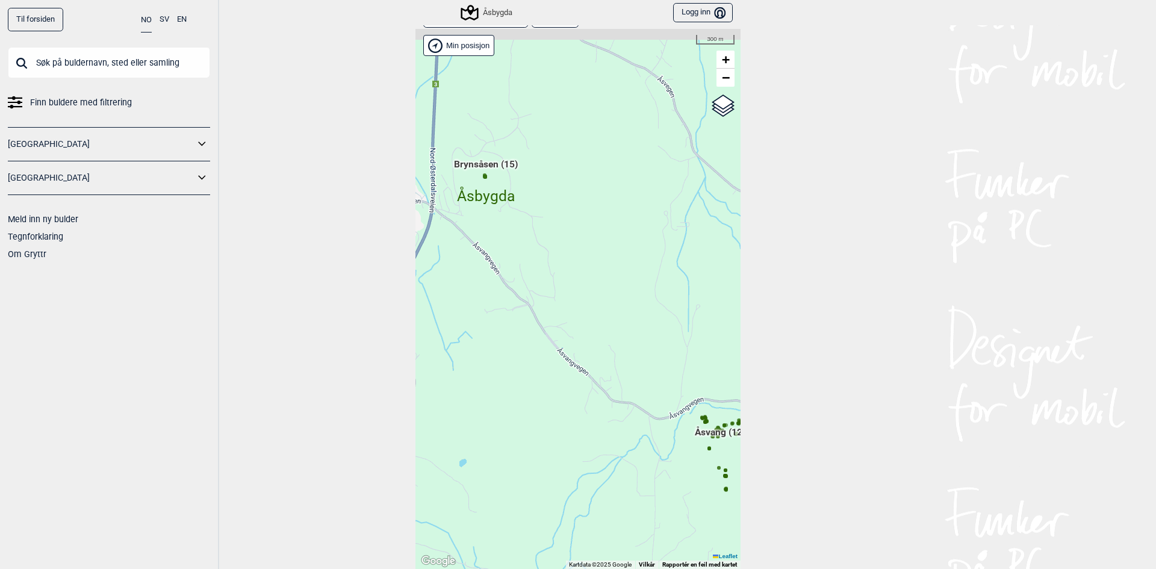
drag, startPoint x: 669, startPoint y: 348, endPoint x: 740, endPoint y: 401, distance: 89.1
click at [740, 401] on div "Til forsiden NO SV EN Finn buldere med filtrering [GEOGRAPHIC_DATA] [GEOGRAPHIC…" at bounding box center [578, 284] width 1156 height 569
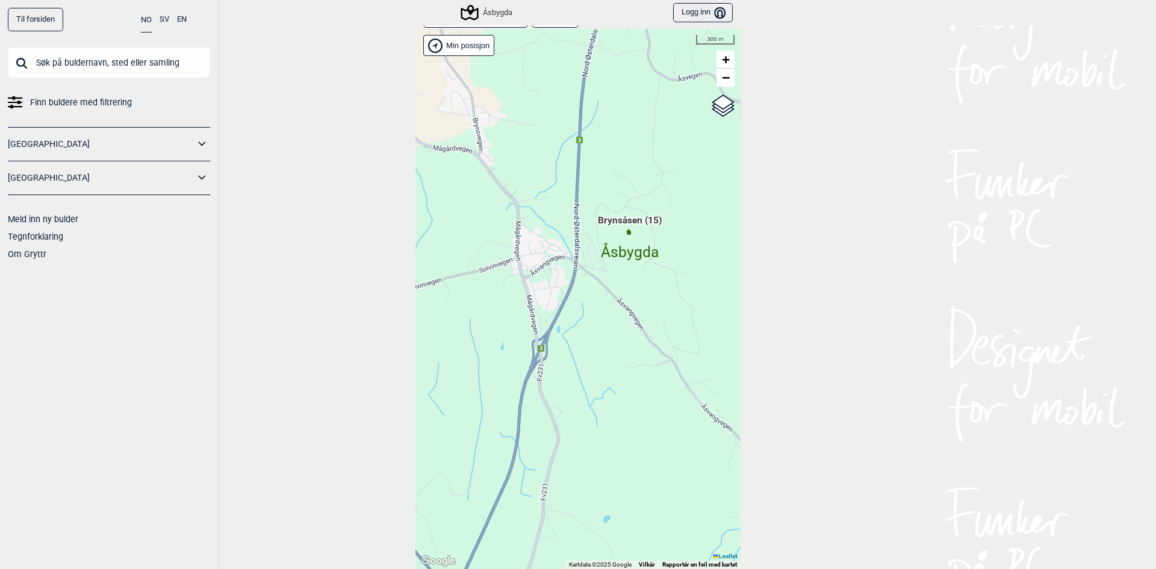
drag, startPoint x: 602, startPoint y: 263, endPoint x: 708, endPoint y: 299, distance: 112.8
click at [708, 299] on div "Hallingdal Gol Ål Stange Kolomoen [GEOGRAPHIC_DATA] [GEOGRAPHIC_DATA][PERSON_NA…" at bounding box center [578, 299] width 325 height 540
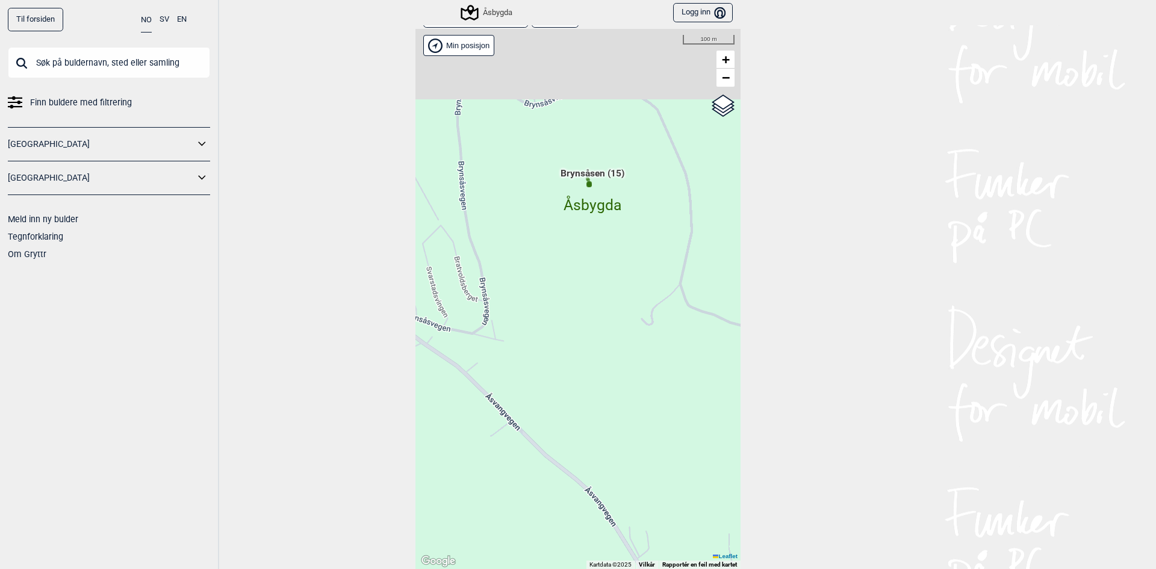
drag, startPoint x: 590, startPoint y: 192, endPoint x: 607, endPoint y: 284, distance: 94.3
click at [607, 284] on div "Hallingdal Gol Ål Stange Kolomoen [GEOGRAPHIC_DATA] [GEOGRAPHIC_DATA][PERSON_NA…" at bounding box center [578, 299] width 325 height 540
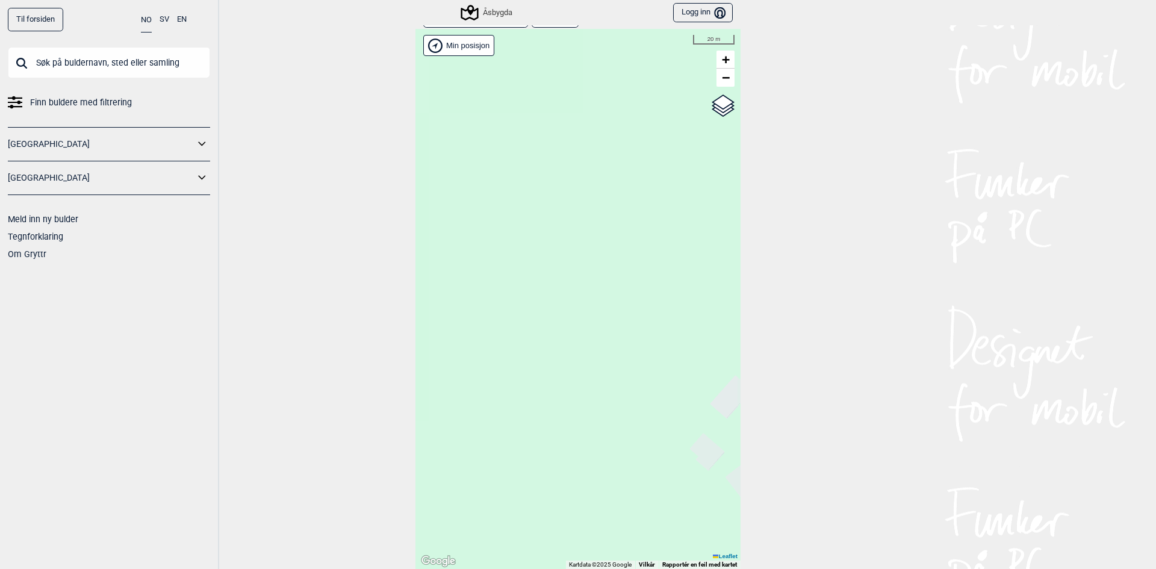
drag, startPoint x: 585, startPoint y: 222, endPoint x: 613, endPoint y: 384, distance: 164.4
click at [613, 384] on div "Hallingdal Gol Ål Stange Kolomoen [GEOGRAPHIC_DATA] [GEOGRAPHIC_DATA][PERSON_NA…" at bounding box center [578, 299] width 325 height 540
drag, startPoint x: 576, startPoint y: 217, endPoint x: 597, endPoint y: 411, distance: 195.0
click at [597, 411] on div "Hallingdal Gol Ål Stange Kolomoen [GEOGRAPHIC_DATA] [GEOGRAPHIC_DATA][PERSON_NA…" at bounding box center [578, 299] width 325 height 540
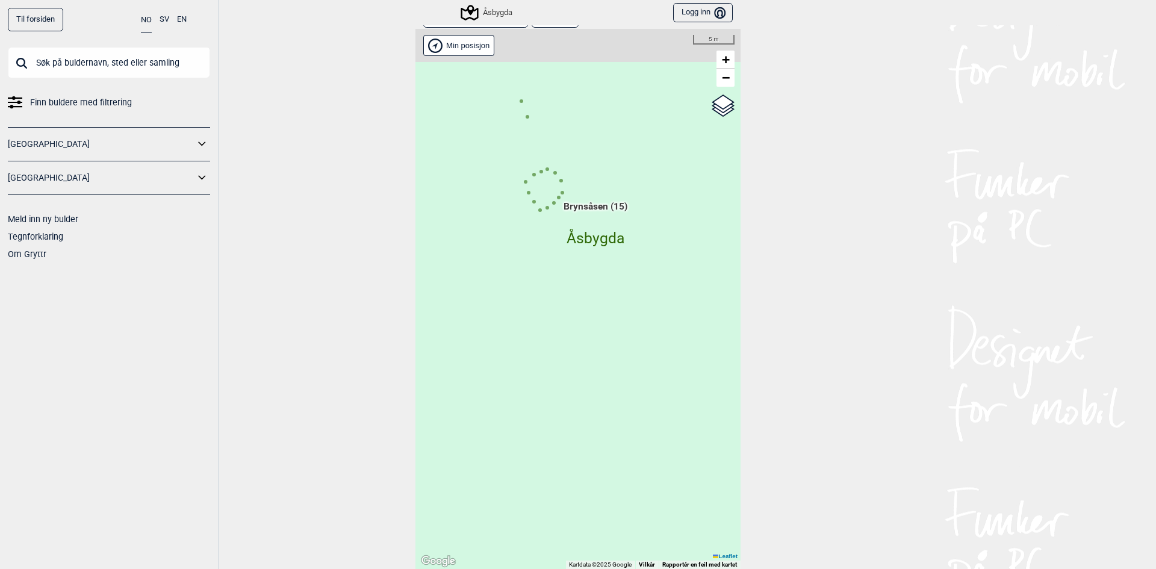
drag, startPoint x: 572, startPoint y: 189, endPoint x: 581, endPoint y: 363, distance: 174.3
click at [581, 363] on div "Hallingdal Gol Ål Stange Kolomoen [GEOGRAPHIC_DATA] [GEOGRAPHIC_DATA][PERSON_NA…" at bounding box center [578, 299] width 325 height 540
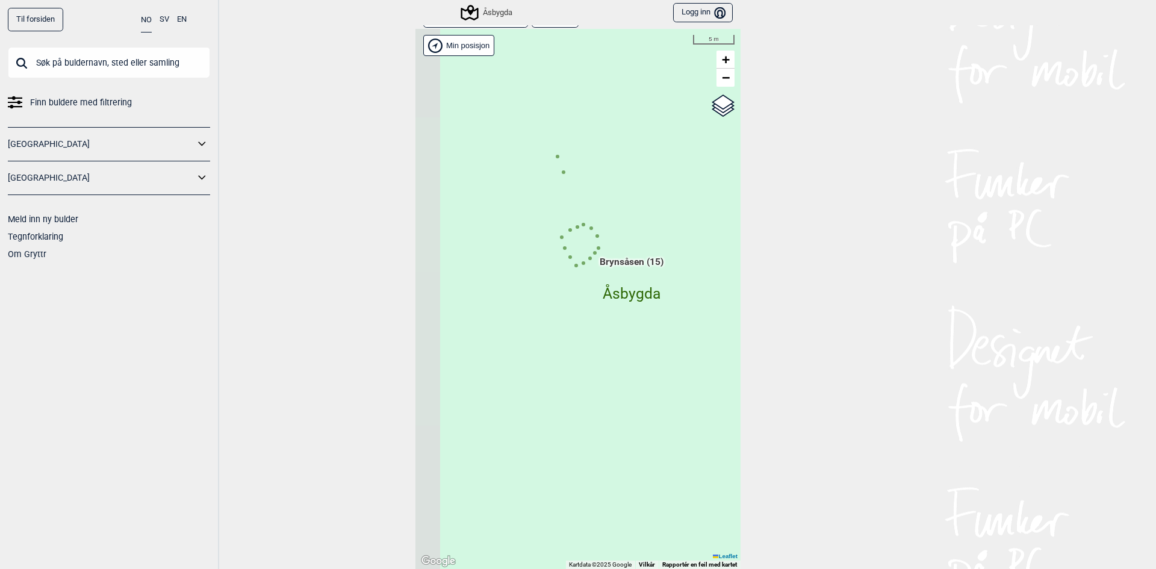
drag, startPoint x: 580, startPoint y: 281, endPoint x: 605, endPoint y: 313, distance: 40.7
click at [605, 313] on div "Hallingdal Gol Ål Stange Kolomoen [GEOGRAPHIC_DATA] [GEOGRAPHIC_DATA][PERSON_NA…" at bounding box center [578, 299] width 325 height 540
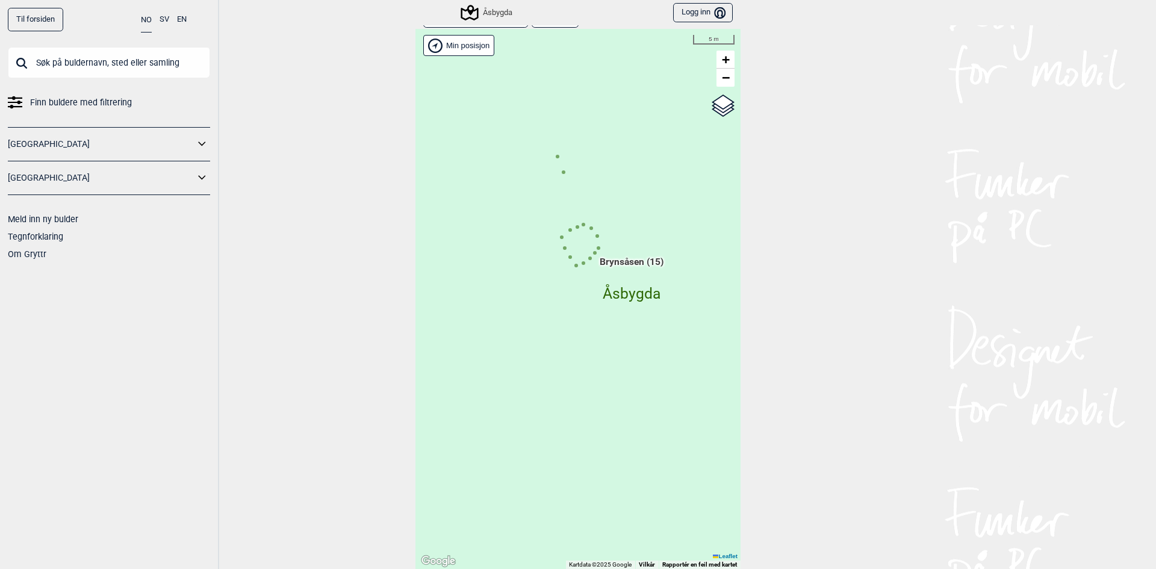
click at [582, 225] on circle at bounding box center [584, 225] width 4 height 4
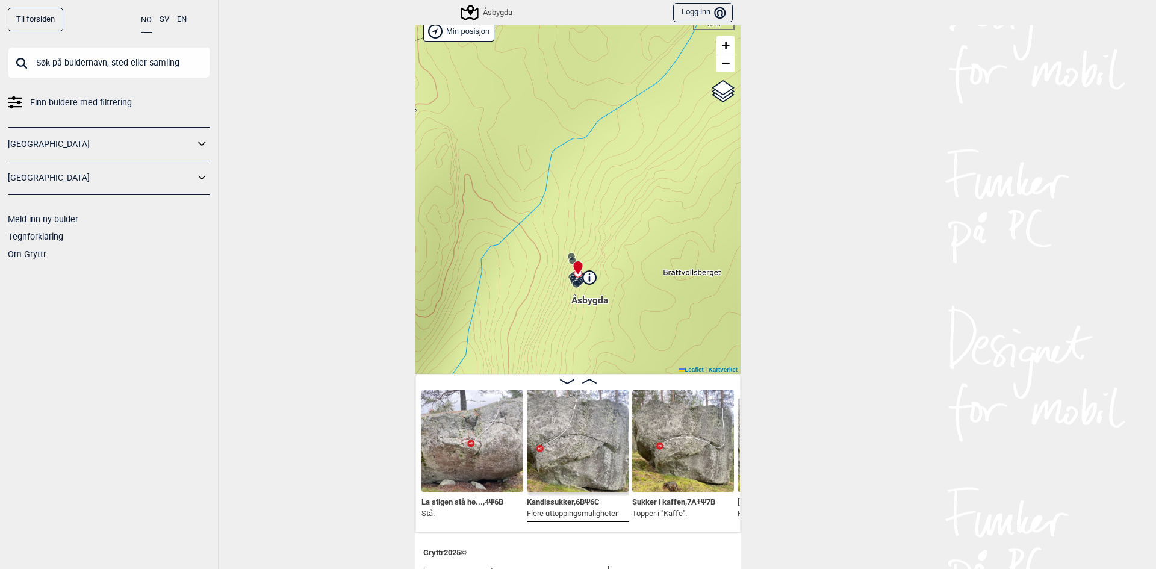
scroll to position [60, 0]
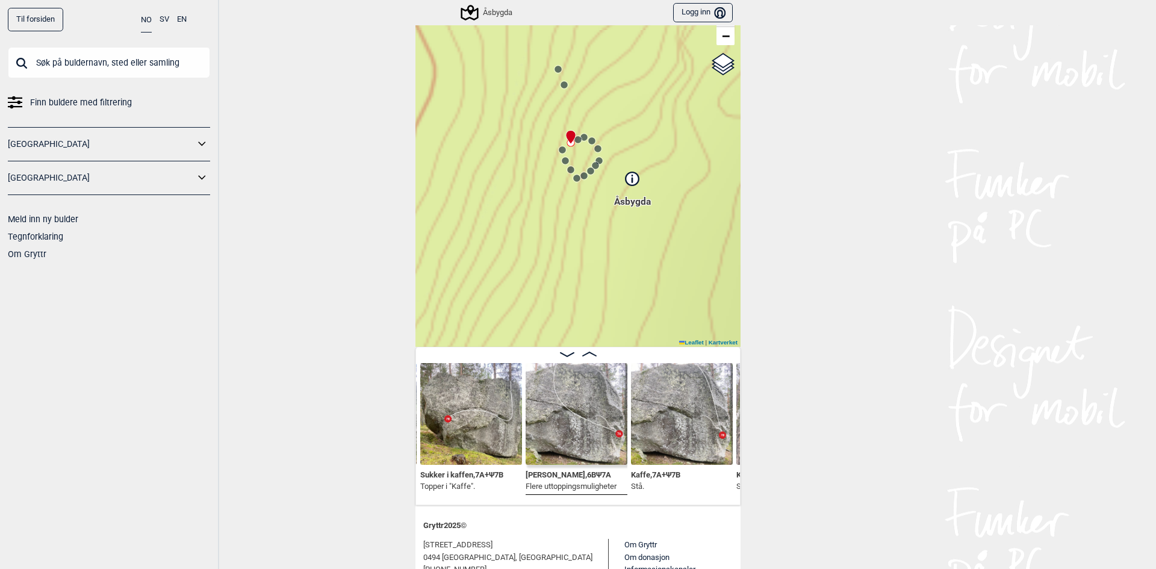
scroll to position [0, 444]
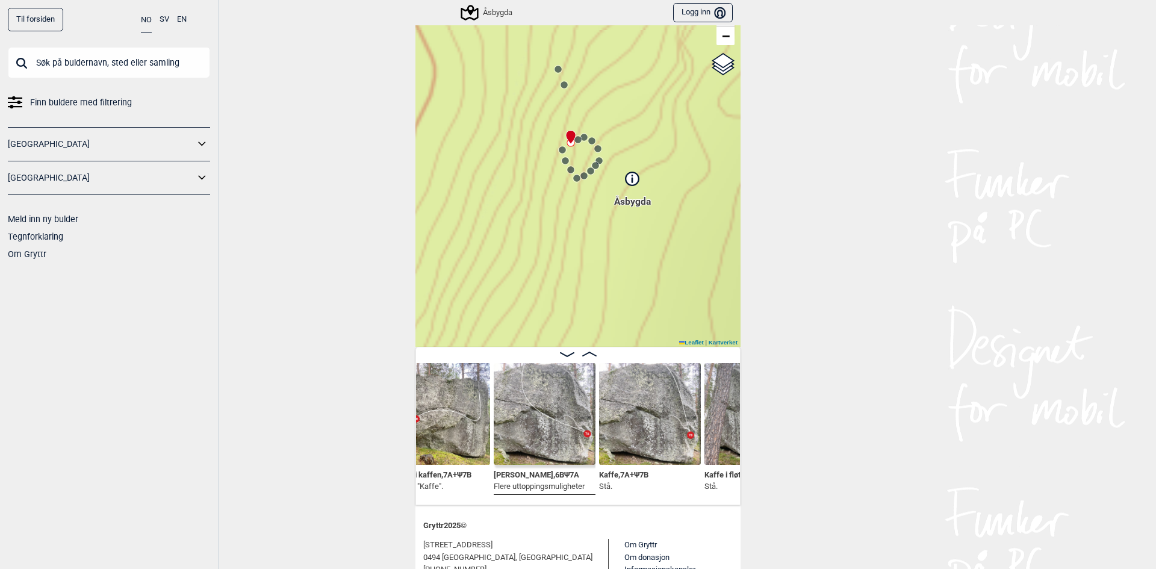
click at [560, 91] on div "Åsbygda Brukerens posisjon Min posisjon 5 m + − Kartverket OpenStreetMap Google…" at bounding box center [578, 167] width 325 height 360
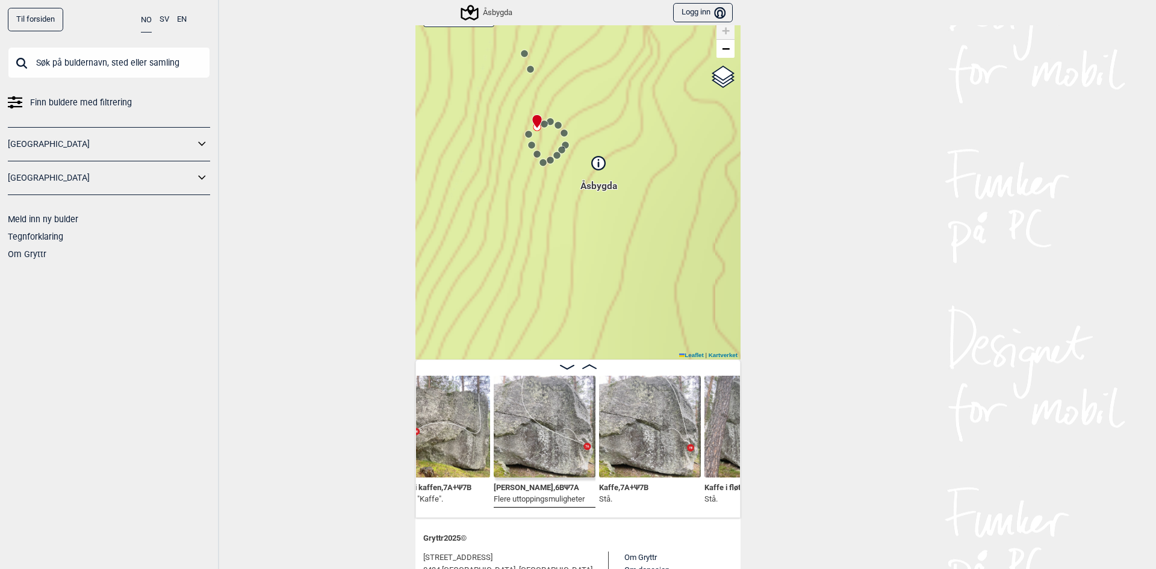
drag, startPoint x: 576, startPoint y: 242, endPoint x: 551, endPoint y: 219, distance: 34.1
click at [551, 219] on div "Åsbygda Brukerens posisjon Min posisjon 5 m + − Kartverket OpenStreetMap Google…" at bounding box center [578, 180] width 325 height 360
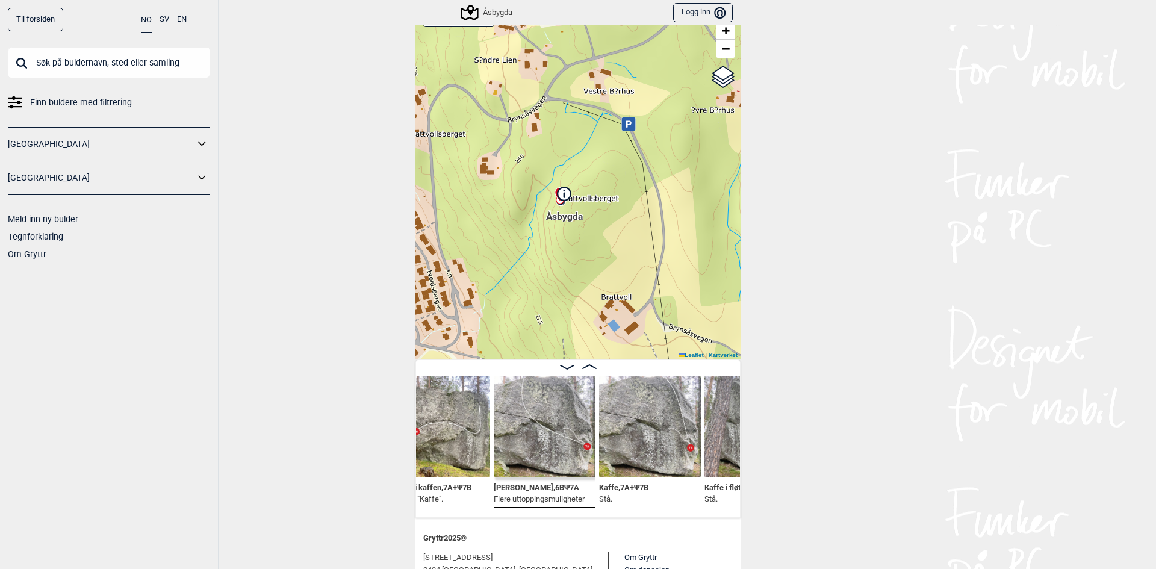
click at [625, 132] on div "Åsbygda Brukerens posisjon Min posisjon 100 m + − Kartverket OpenStreetMap Goog…" at bounding box center [578, 180] width 325 height 360
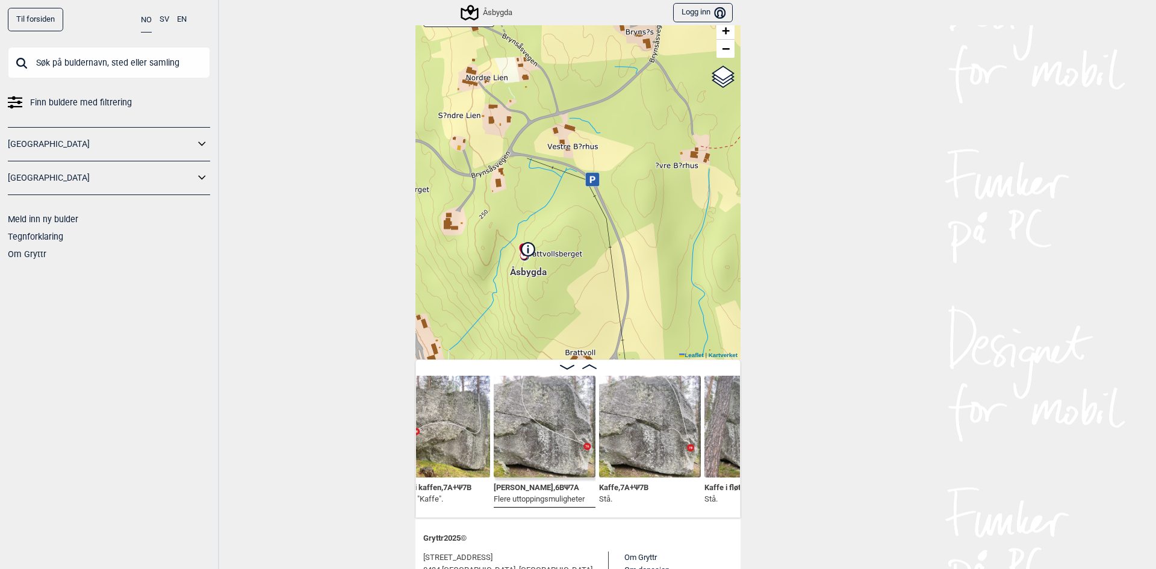
drag, startPoint x: 617, startPoint y: 189, endPoint x: 573, endPoint y: 246, distance: 72.2
click at [573, 246] on div "Åsbygda Brukerens posisjon Min posisjon 100 m + − Kartverket OpenStreetMap Goog…" at bounding box center [578, 180] width 325 height 360
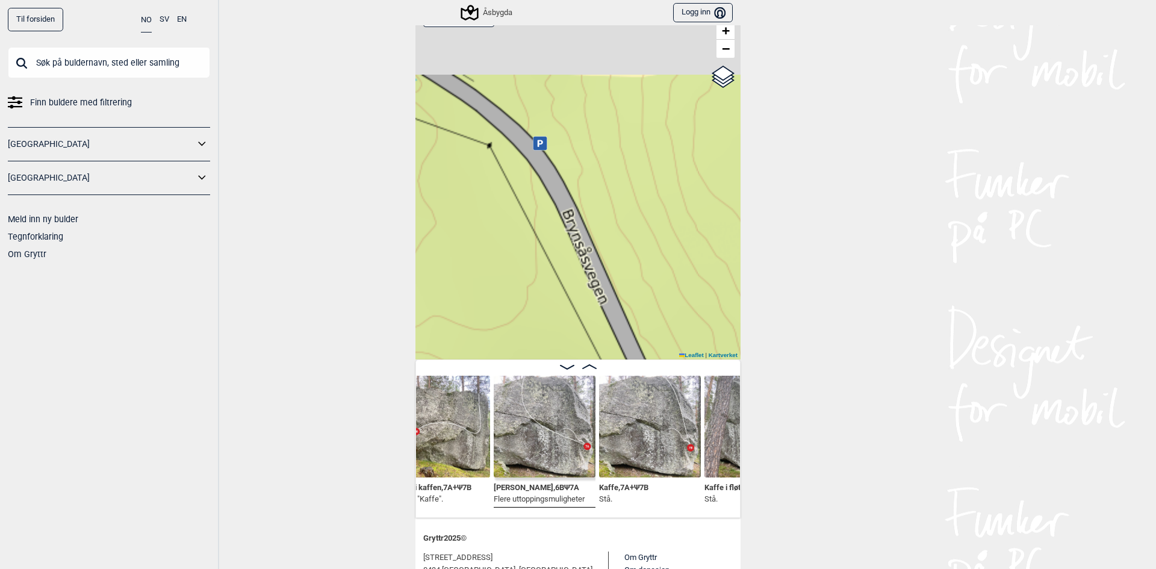
drag, startPoint x: 596, startPoint y: 175, endPoint x: 608, endPoint y: 328, distance: 153.5
click at [608, 328] on div "Åsbygda Brukerens posisjon Min posisjon 10 m + − Kartverket OpenStreetMap Googl…" at bounding box center [578, 180] width 325 height 360
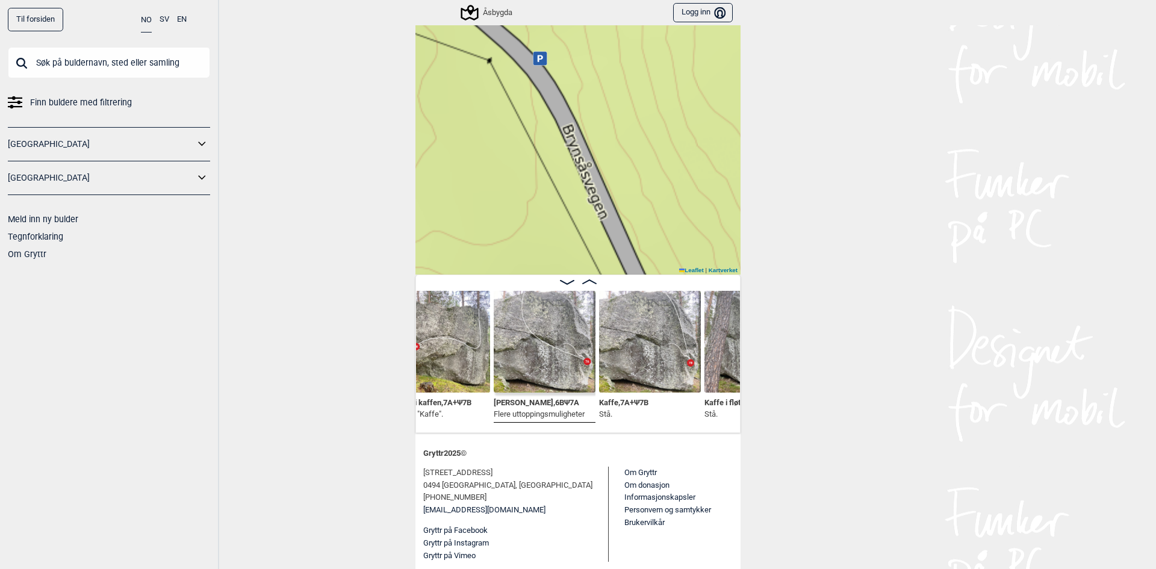
scroll to position [133, 0]
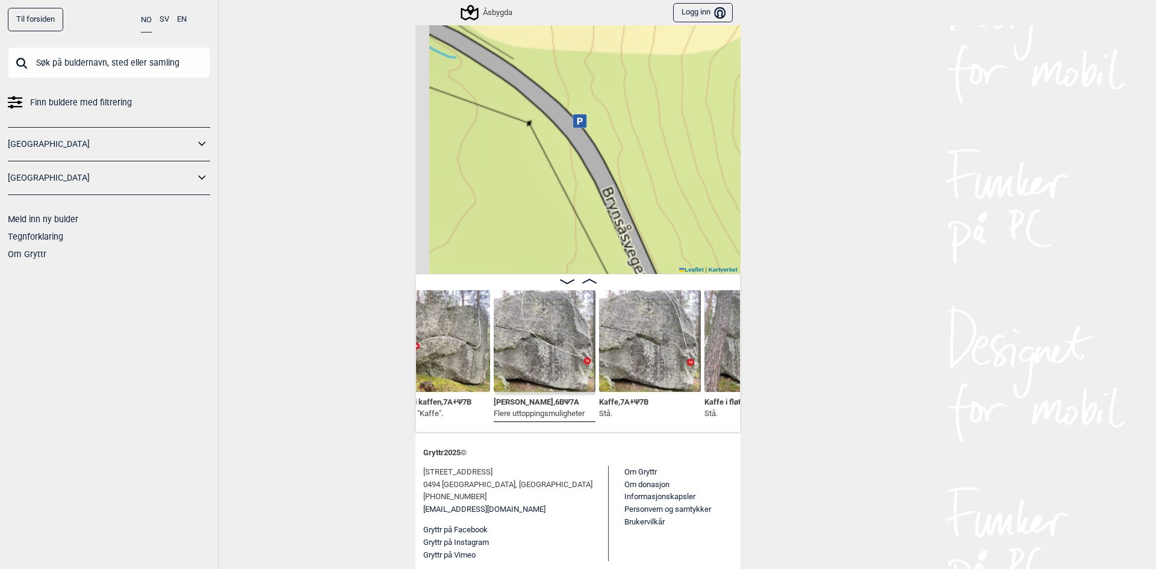
drag, startPoint x: 632, startPoint y: 190, endPoint x: 670, endPoint y: 251, distance: 71.2
click at [672, 252] on div "Åsbygda Brukerens posisjon Min posisjon 10 m + − Kartverket OpenStreetMap Googl…" at bounding box center [578, 94] width 325 height 360
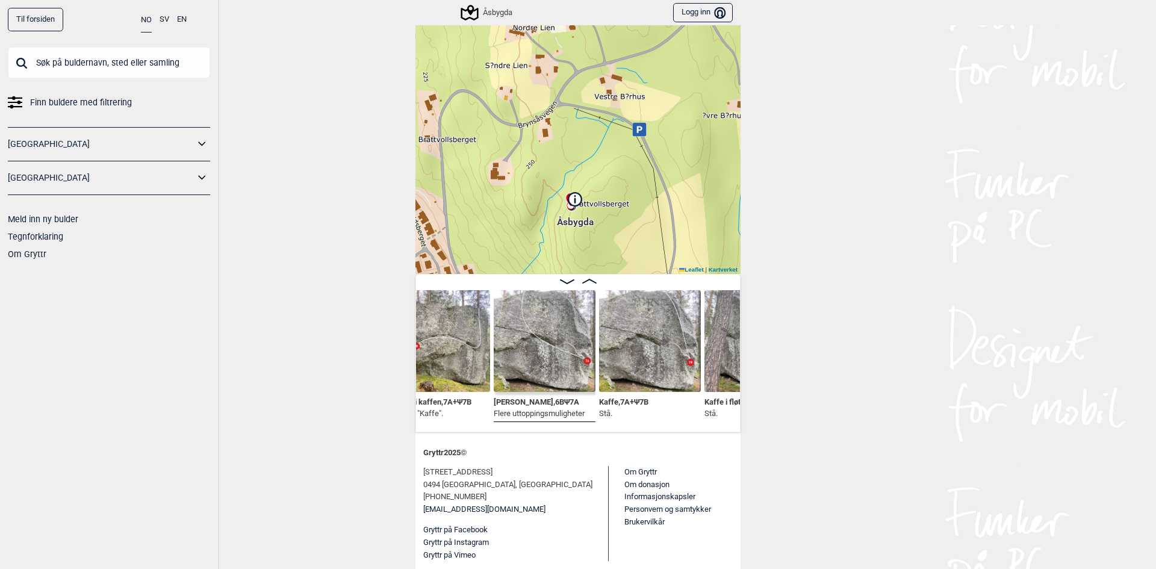
drag, startPoint x: 586, startPoint y: 217, endPoint x: 597, endPoint y: 176, distance: 42.5
click at [597, 176] on div "Åsbygda Brukerens posisjon Min posisjon 100 m + − Kartverket OpenStreetMap Goog…" at bounding box center [578, 94] width 325 height 360
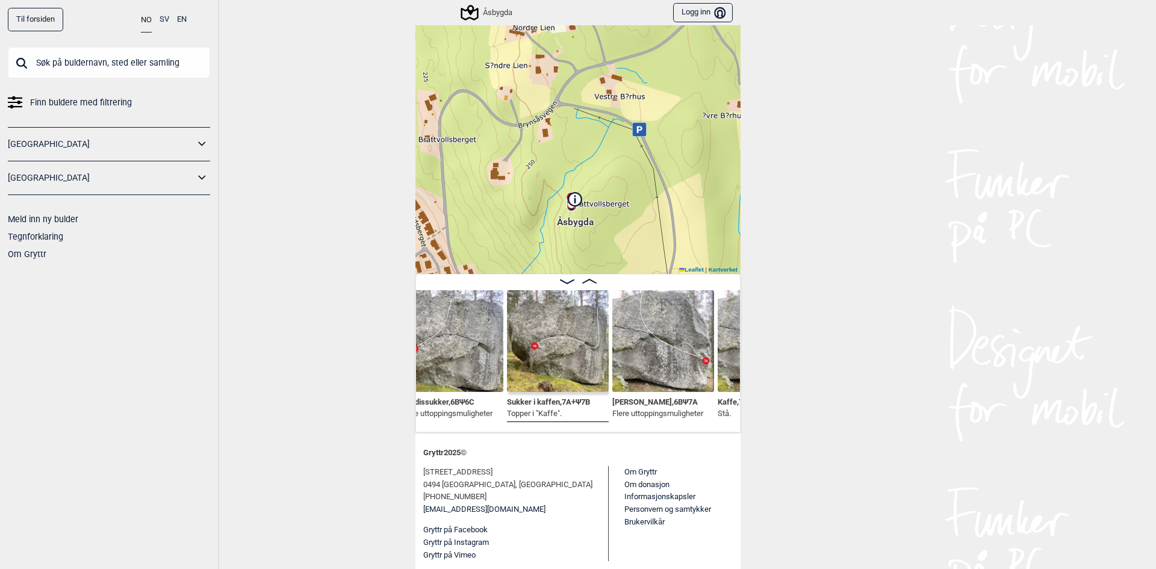
scroll to position [0, 333]
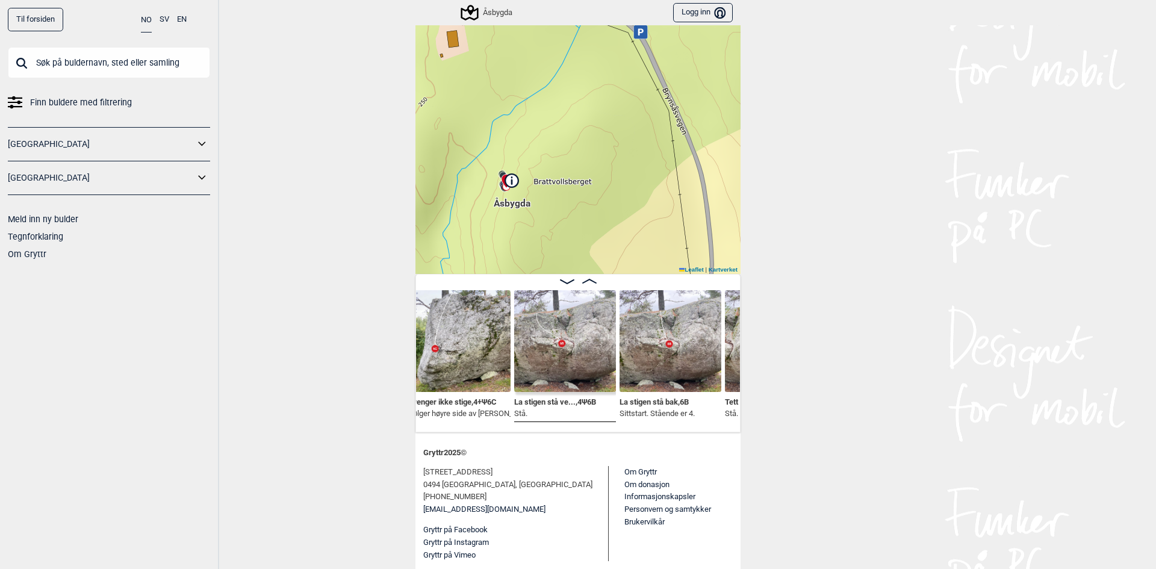
scroll to position [48, 0]
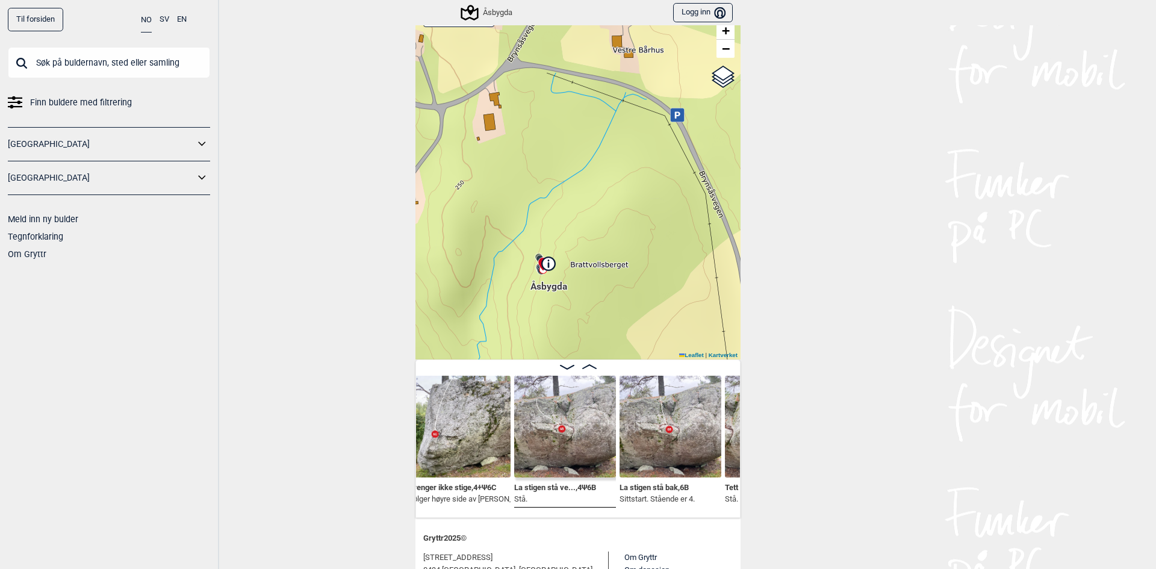
drag, startPoint x: 525, startPoint y: 202, endPoint x: 584, endPoint y: 192, distance: 59.8
click at [584, 192] on div "Åsbygda Brukerens posisjon Min posisjon 50 m + − Kartverket OpenStreetMap Googl…" at bounding box center [578, 180] width 325 height 360
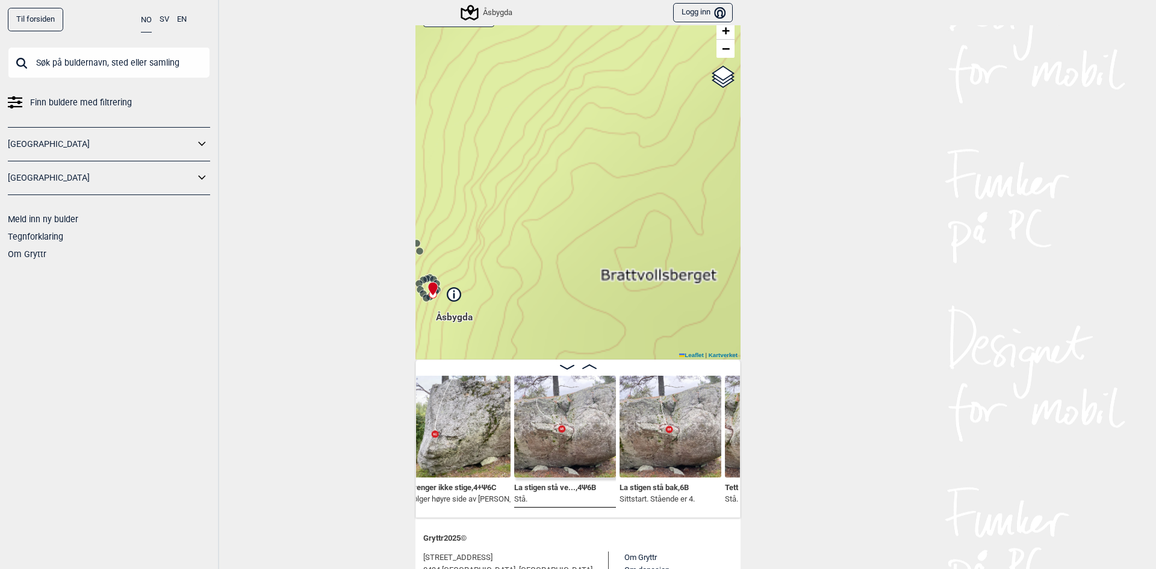
drag, startPoint x: 513, startPoint y: 261, endPoint x: 621, endPoint y: 182, distance: 133.2
click at [621, 182] on div "Åsbygda Brukerens posisjon Min posisjon 10 m + − Kartverket OpenStreetMap Googl…" at bounding box center [578, 180] width 325 height 360
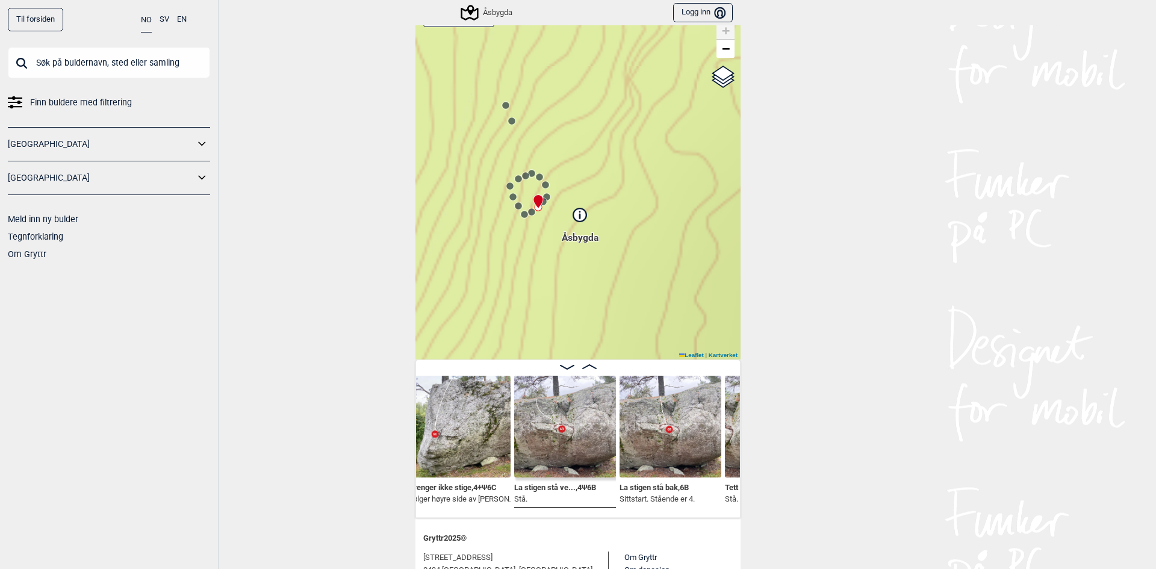
drag, startPoint x: 514, startPoint y: 234, endPoint x: 604, endPoint y: 231, distance: 89.8
click at [604, 231] on div "Åsbygda Brukerens posisjon Min posisjon 5 m + − Kartverket OpenStreetMap Google…" at bounding box center [578, 180] width 325 height 360
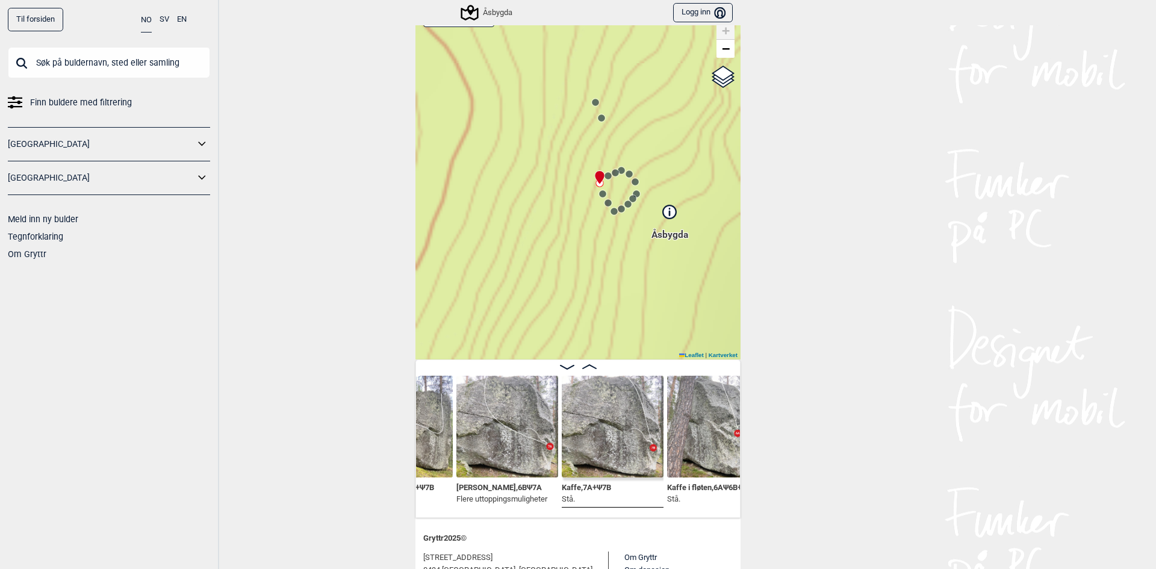
scroll to position [0, 477]
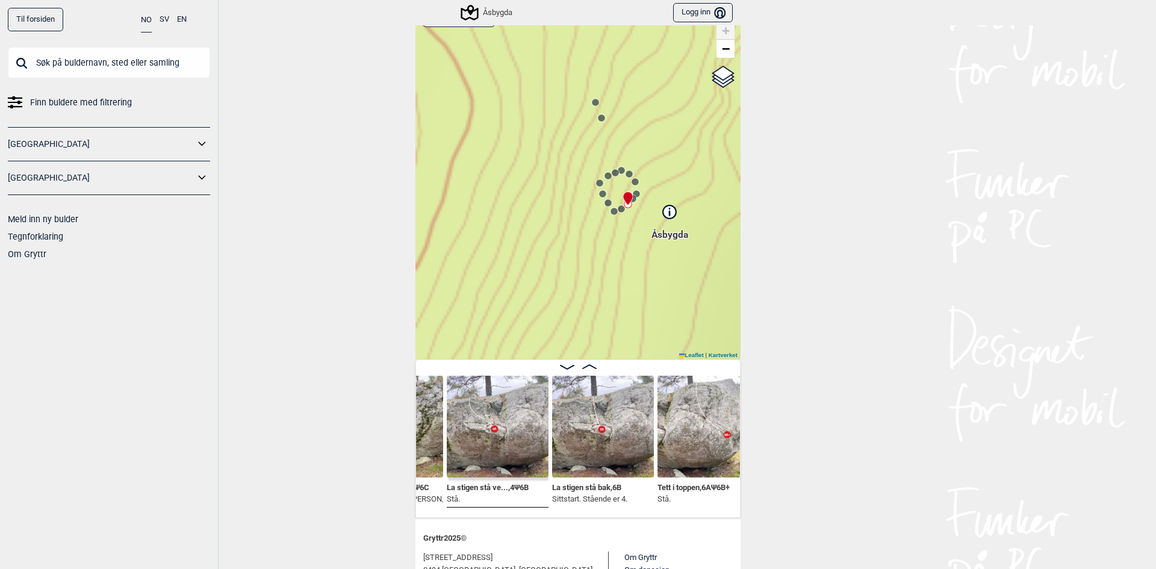
scroll to position [0, 1127]
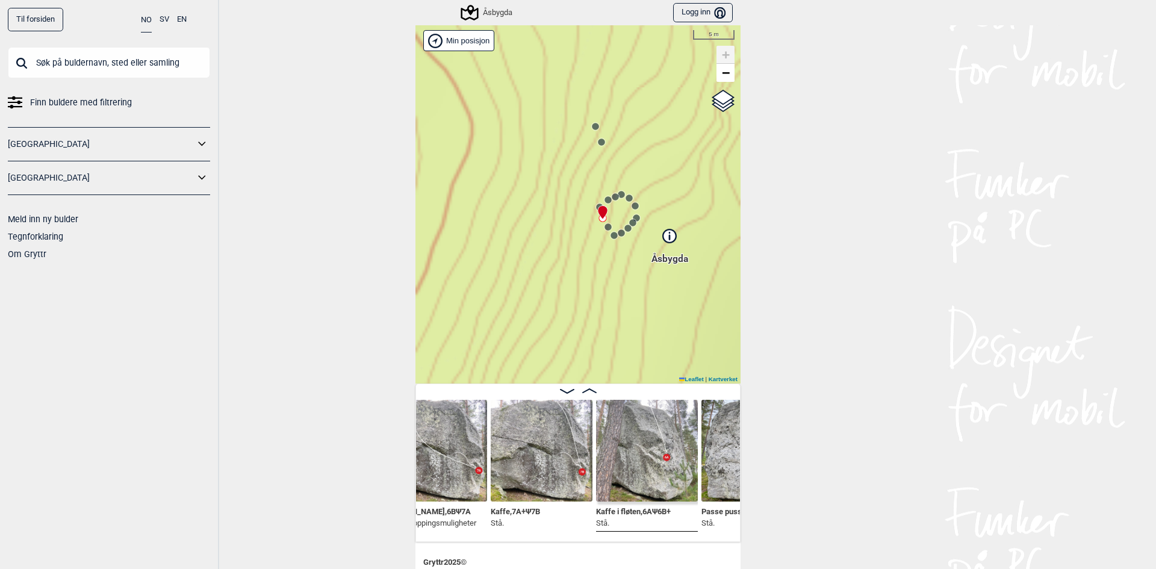
scroll to position [13, 0]
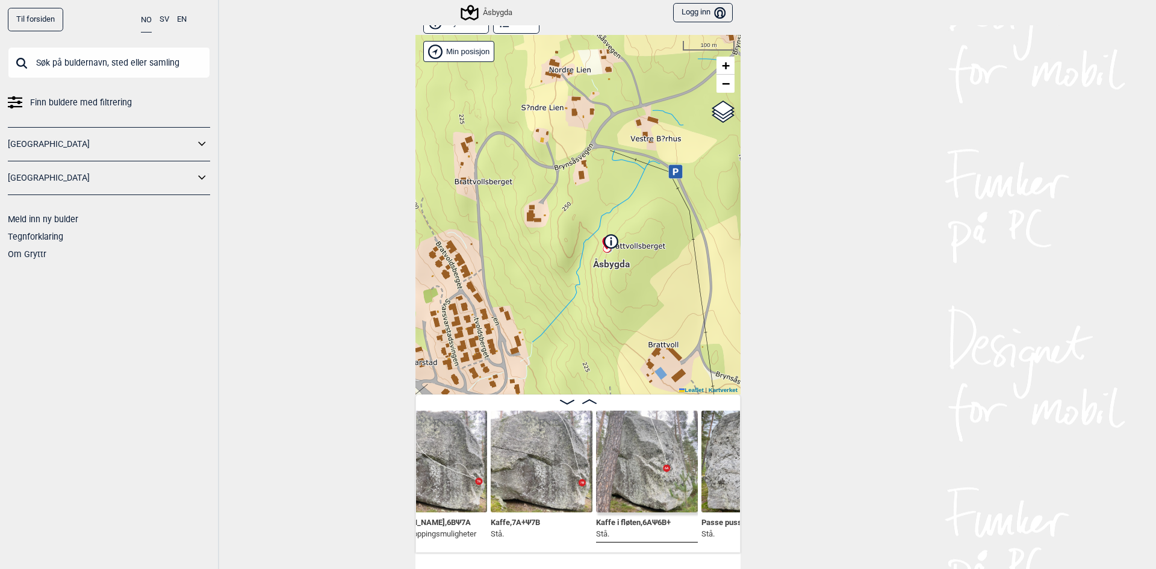
drag, startPoint x: 616, startPoint y: 213, endPoint x: 654, endPoint y: 219, distance: 39.1
click at [654, 219] on div "Åsbygda Brukerens posisjon Min posisjon 100 m + − Kartverket OpenStreetMap Goog…" at bounding box center [578, 215] width 325 height 360
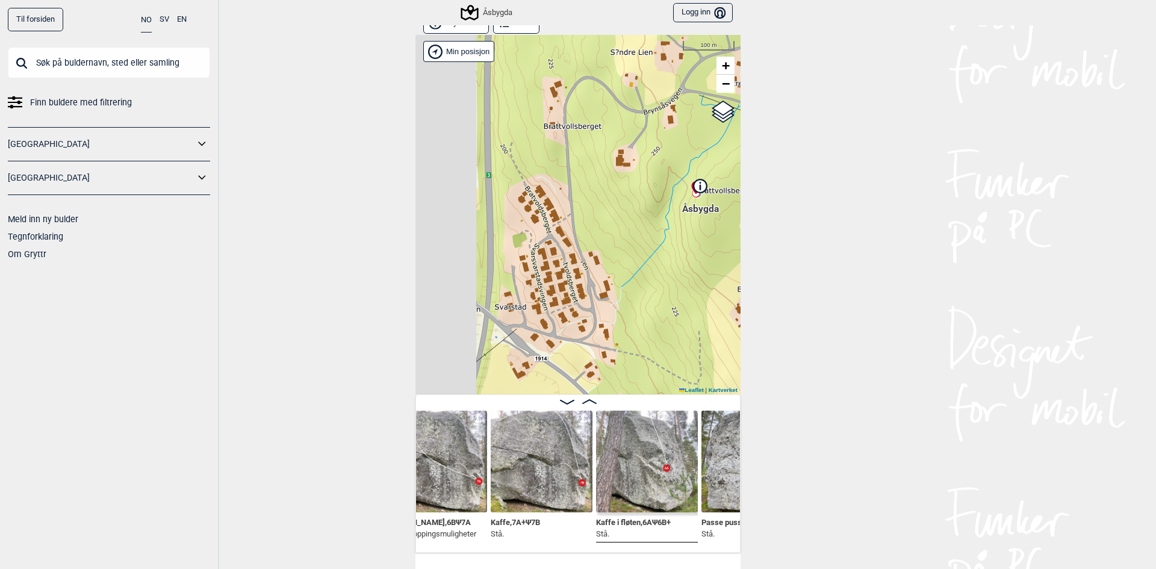
drag, startPoint x: 551, startPoint y: 263, endPoint x: 640, endPoint y: 208, distance: 105.0
click at [640, 208] on div "Åsbygda Brukerens posisjon Min posisjon 100 m + − Kartverket OpenStreetMap Goog…" at bounding box center [578, 215] width 325 height 360
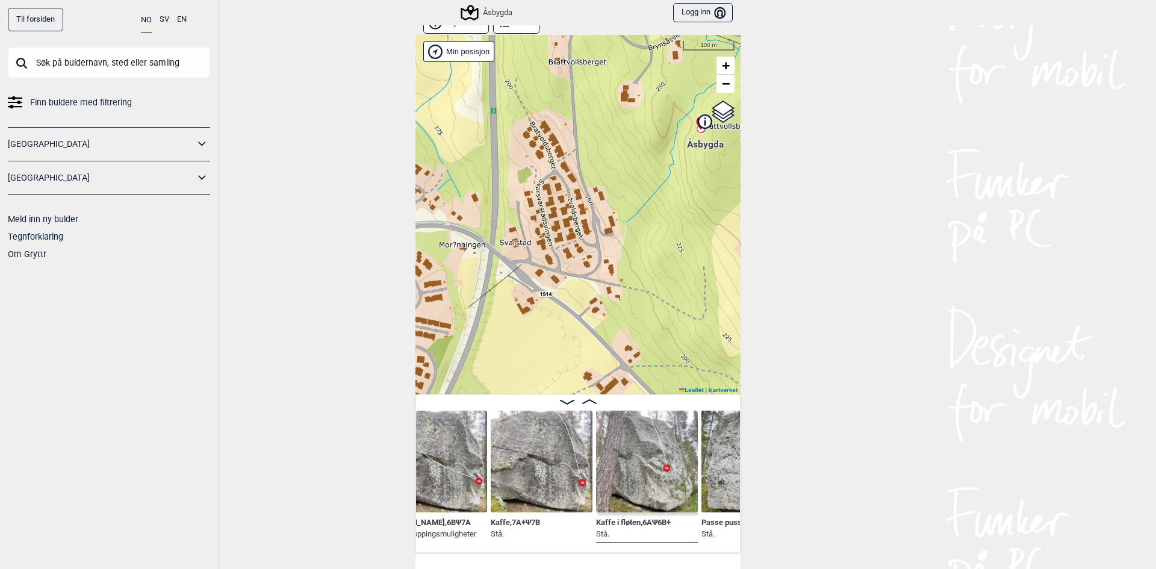
drag, startPoint x: 619, startPoint y: 269, endPoint x: 624, endPoint y: 198, distance: 70.7
click at [624, 198] on div "Åsbygda Brukerens posisjon Min posisjon 100 m + − Kartverket OpenStreetMap Goog…" at bounding box center [578, 215] width 325 height 360
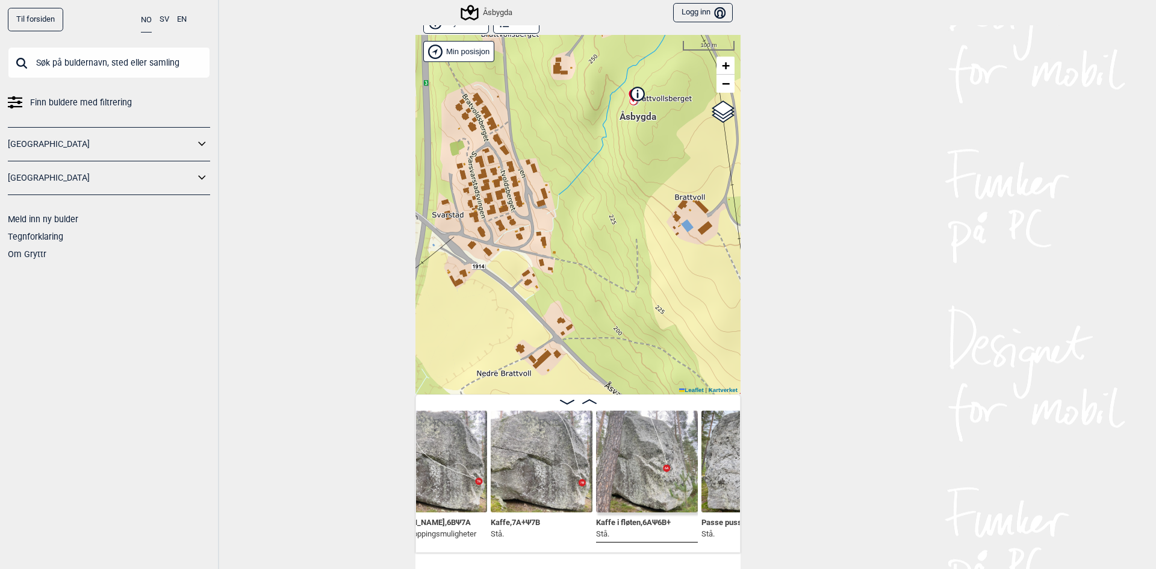
drag, startPoint x: 689, startPoint y: 250, endPoint x: 578, endPoint y: 209, distance: 118.1
click at [578, 209] on div "Åsbygda Brukerens posisjon Min posisjon 100 m + − Kartverket OpenStreetMap Goog…" at bounding box center [578, 215] width 325 height 360
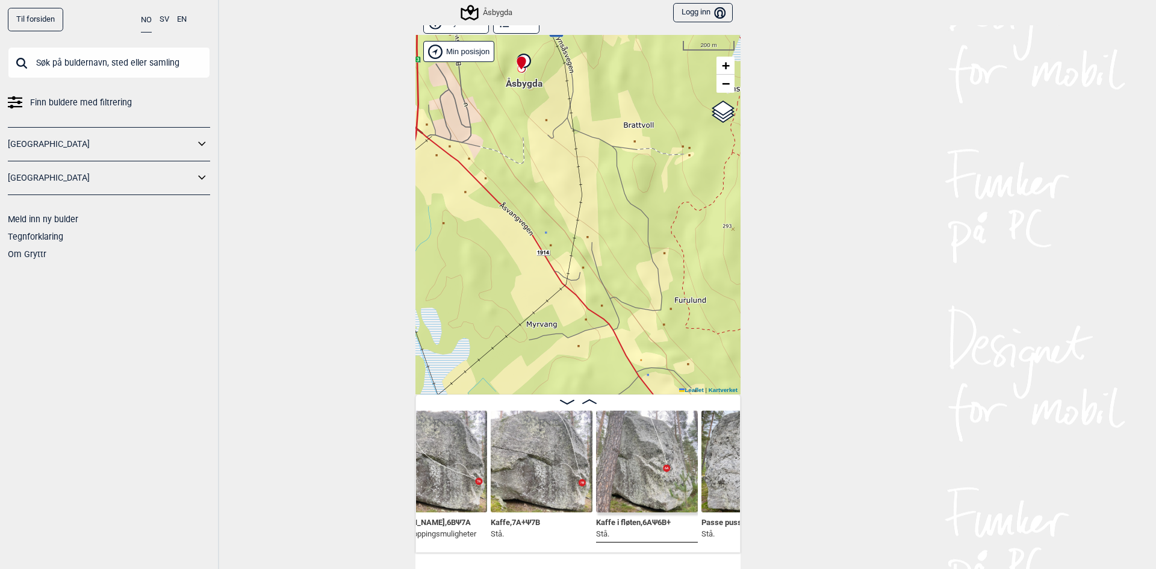
drag, startPoint x: 642, startPoint y: 261, endPoint x: 577, endPoint y: 184, distance: 100.9
click at [577, 184] on div "Åsbygda Brukerens posisjon Min posisjon 200 m + − Kartverket OpenStreetMap Goog…" at bounding box center [578, 215] width 325 height 360
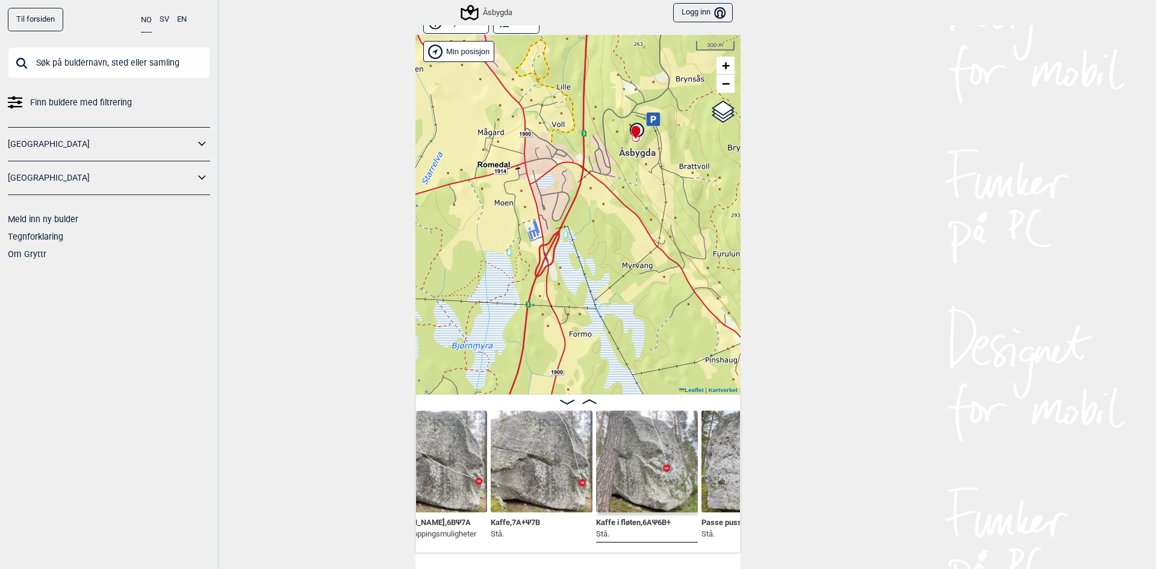
drag, startPoint x: 546, startPoint y: 211, endPoint x: 631, endPoint y: 222, distance: 85.6
click at [631, 222] on div "Åsbygda Brukerens posisjon Min posisjon 300 m + − Kartverket OpenStreetMap Goog…" at bounding box center [578, 215] width 325 height 360
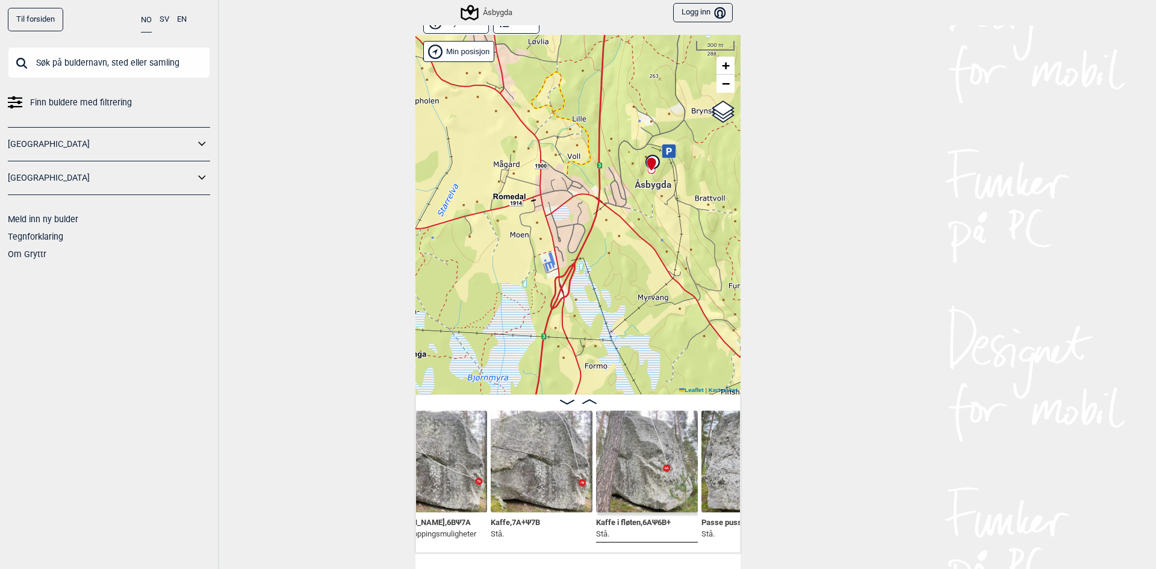
drag, startPoint x: 607, startPoint y: 160, endPoint x: 624, endPoint y: 201, distance: 44.5
click at [624, 201] on div "Åsbygda Brukerens posisjon Min posisjon 300 m + − Kartverket OpenStreetMap Goog…" at bounding box center [578, 215] width 325 height 360
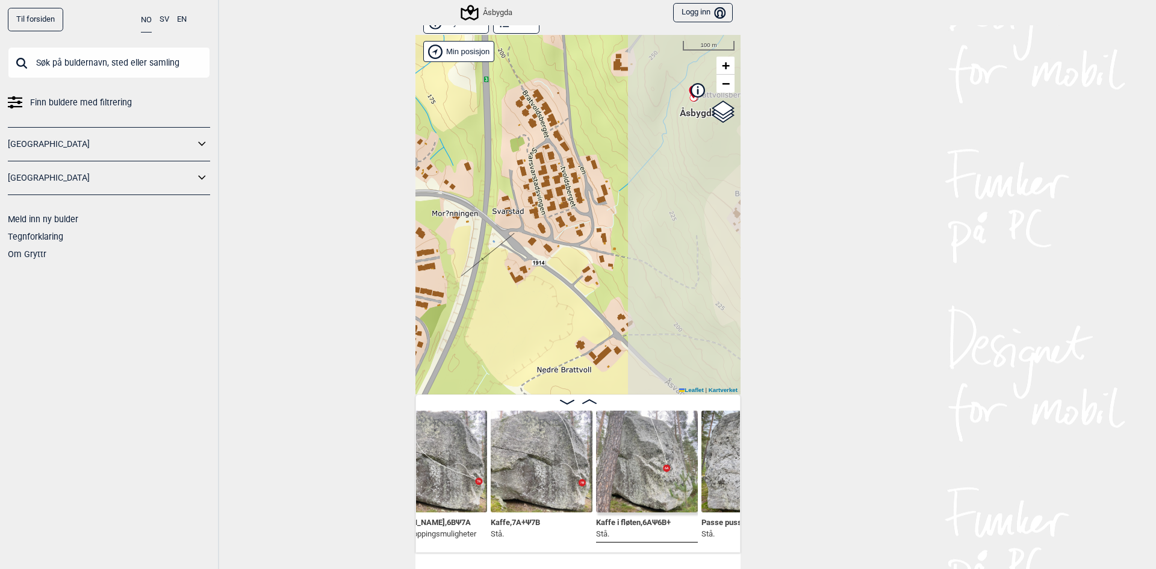
drag, startPoint x: 654, startPoint y: 195, endPoint x: 508, endPoint y: 275, distance: 166.3
click at [508, 275] on div "Åsbygda Brukerens posisjon Min posisjon 100 m + − Kartverket OpenStreetMap Goog…" at bounding box center [578, 215] width 325 height 360
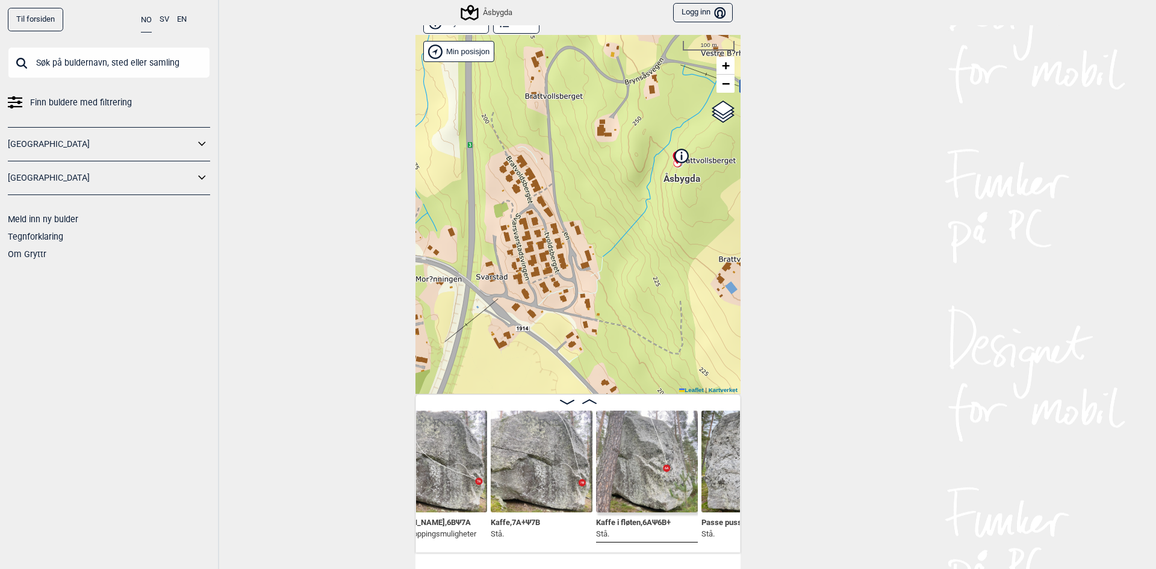
drag, startPoint x: 560, startPoint y: 186, endPoint x: 577, endPoint y: 208, distance: 28.8
click at [577, 208] on div "Åsbygda Brukerens posisjon Min posisjon 100 m + − Kartverket OpenStreetMap Goog…" at bounding box center [578, 215] width 325 height 360
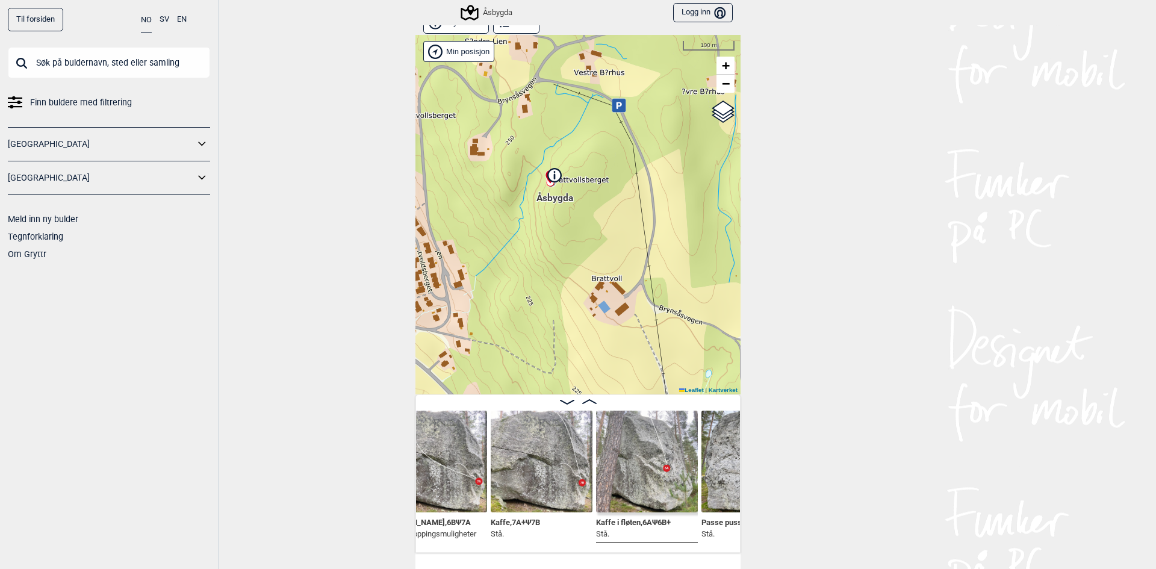
drag, startPoint x: 647, startPoint y: 83, endPoint x: 525, endPoint y: 98, distance: 122.6
click at [525, 98] on div "Åsbygda Brukerens posisjon Min posisjon 100 m + − Kartverket OpenStreetMap Goog…" at bounding box center [578, 215] width 325 height 360
click at [463, 50] on div "Min posisjon" at bounding box center [458, 51] width 71 height 21
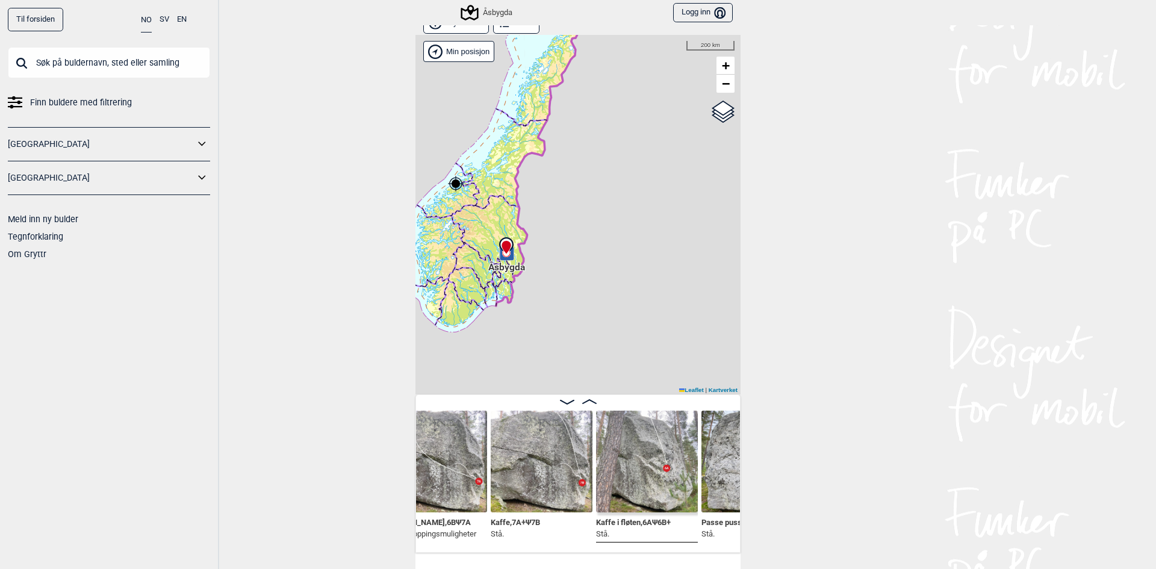
drag, startPoint x: 546, startPoint y: 273, endPoint x: 497, endPoint y: 267, distance: 49.2
click at [497, 261] on span "Åsbygda" at bounding box center [506, 261] width 37 height 0
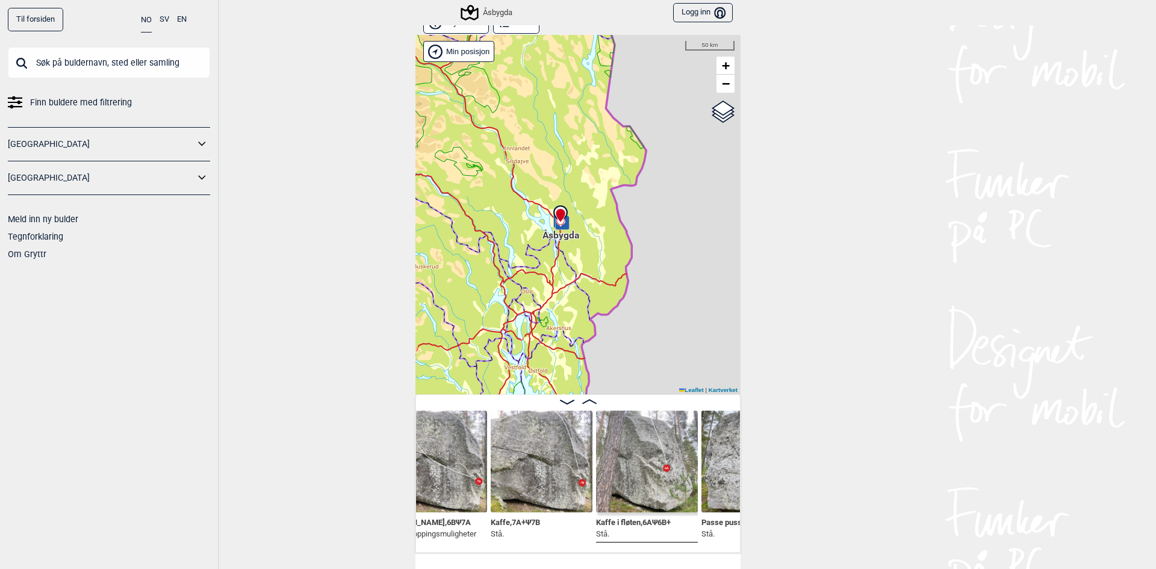
drag, startPoint x: 623, startPoint y: 274, endPoint x: 573, endPoint y: 264, distance: 51.0
click at [573, 264] on div "Åsbygda Brukerens posisjon Min posisjon 50 km + − Kartverket OpenStreetMap Goog…" at bounding box center [578, 215] width 325 height 360
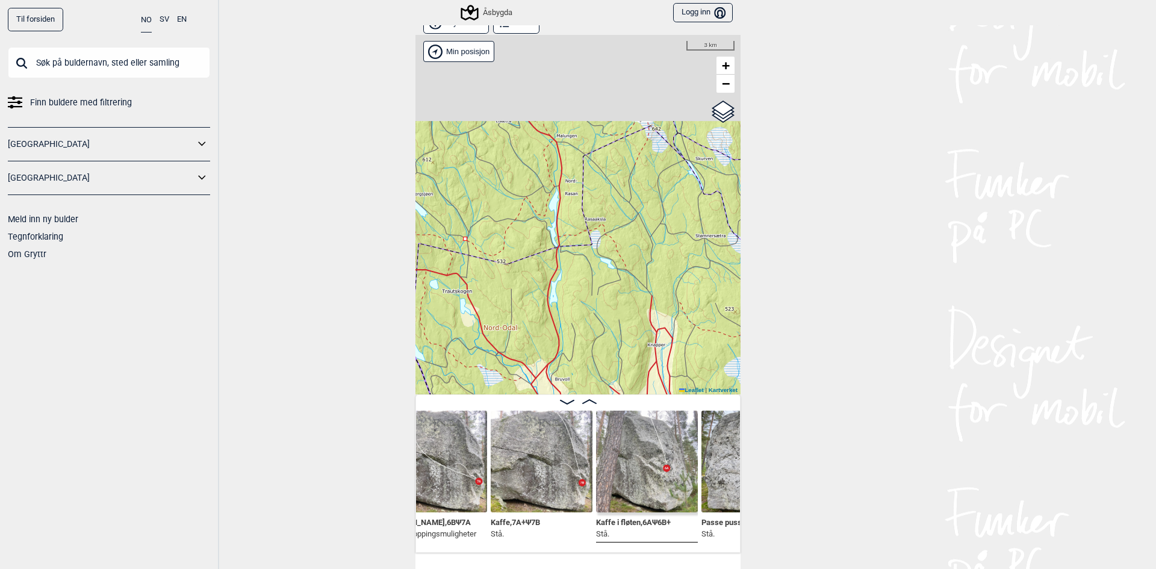
drag, startPoint x: 554, startPoint y: 181, endPoint x: 580, endPoint y: 345, distance: 165.3
click at [580, 345] on div "Åsbygda Brukerens posisjon Min posisjon 3 km + − Kartverket OpenStreetMap Googl…" at bounding box center [578, 215] width 325 height 360
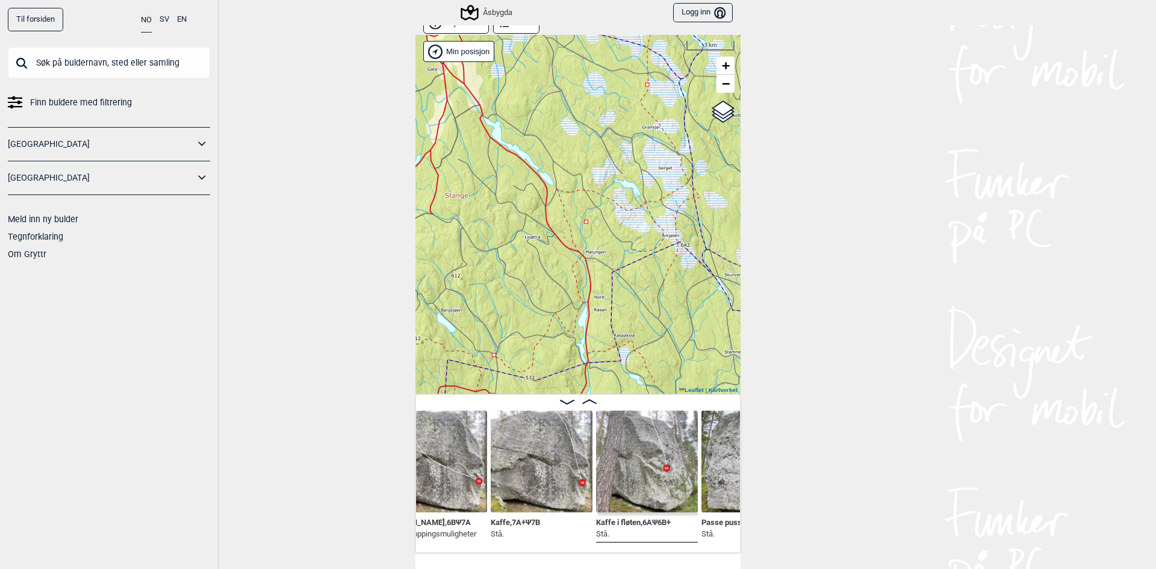
drag, startPoint x: 501, startPoint y: 157, endPoint x: 584, endPoint y: 326, distance: 188.0
click at [584, 326] on div "Åsbygda Brukerens posisjon Min posisjon 3 km + − Kartverket OpenStreetMap Googl…" at bounding box center [578, 215] width 325 height 360
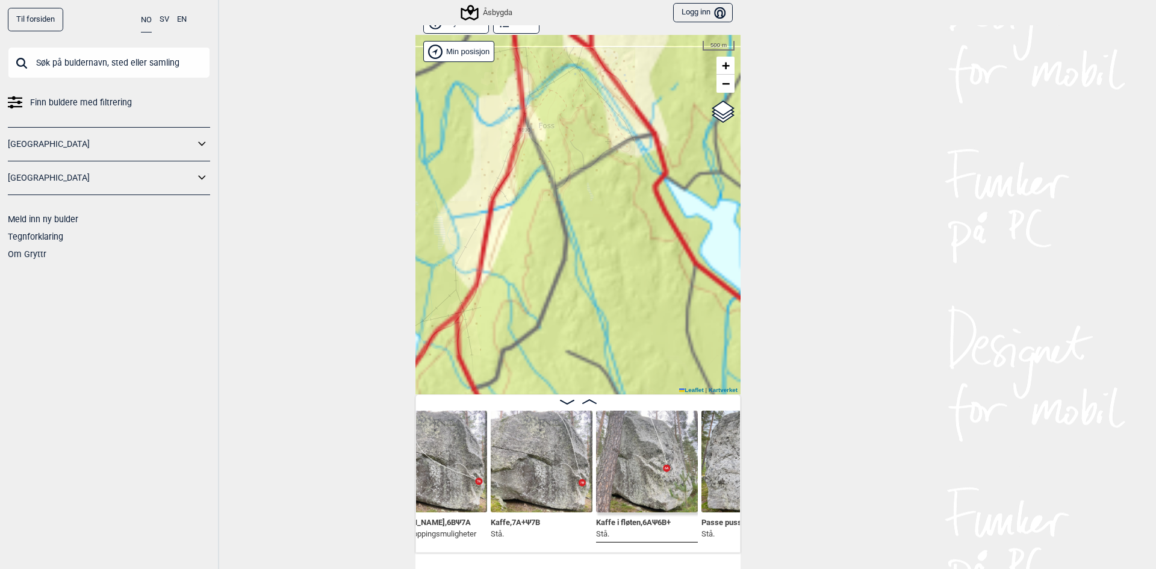
drag, startPoint x: 492, startPoint y: 104, endPoint x: 589, endPoint y: 342, distance: 257.5
click at [591, 335] on div "Åsbygda Brukerens posisjon Min posisjon 500 m + − Kartverket OpenStreetMap Goog…" at bounding box center [578, 215] width 325 height 360
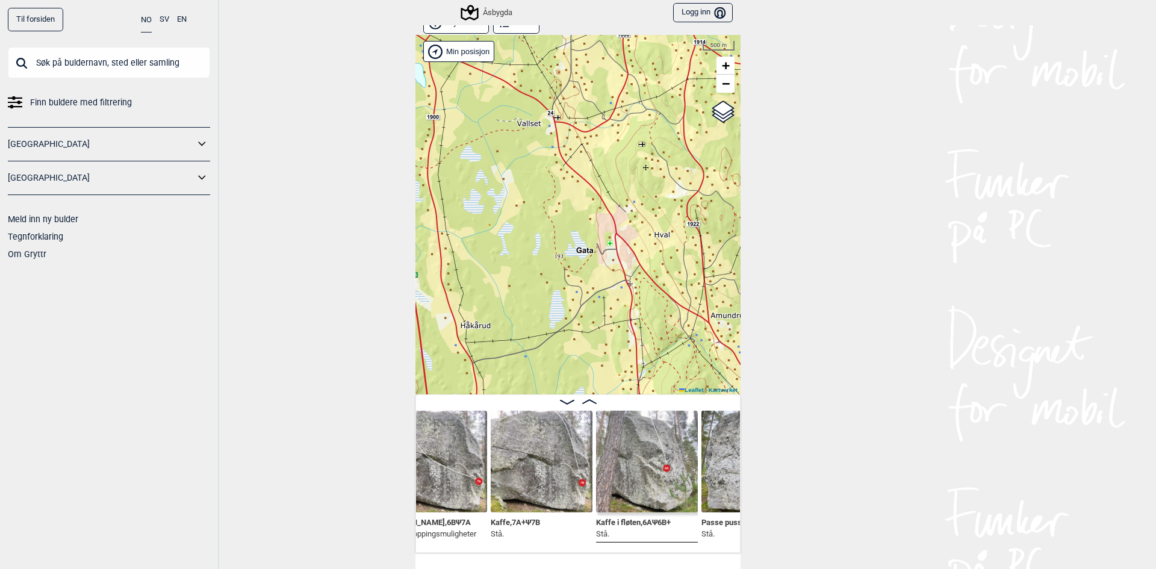
drag, startPoint x: 590, startPoint y: 187, endPoint x: 544, endPoint y: 281, distance: 104.2
click at [544, 281] on div "Åsbygda Brukerens posisjon Min posisjon 500 m + − Kartverket OpenStreetMap Goog…" at bounding box center [578, 215] width 325 height 360
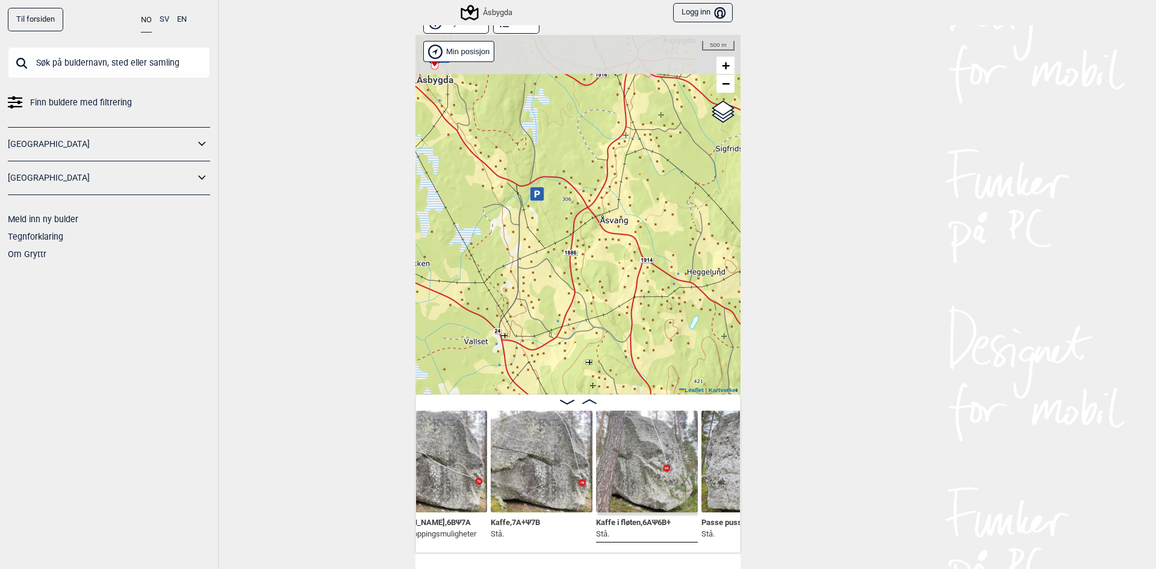
drag, startPoint x: 534, startPoint y: 172, endPoint x: 528, endPoint y: 296, distance: 124.2
click at [528, 296] on div "Åsbygda Brukerens posisjon Min posisjon 500 m + − Kartverket OpenStreetMap Goog…" at bounding box center [578, 215] width 325 height 360
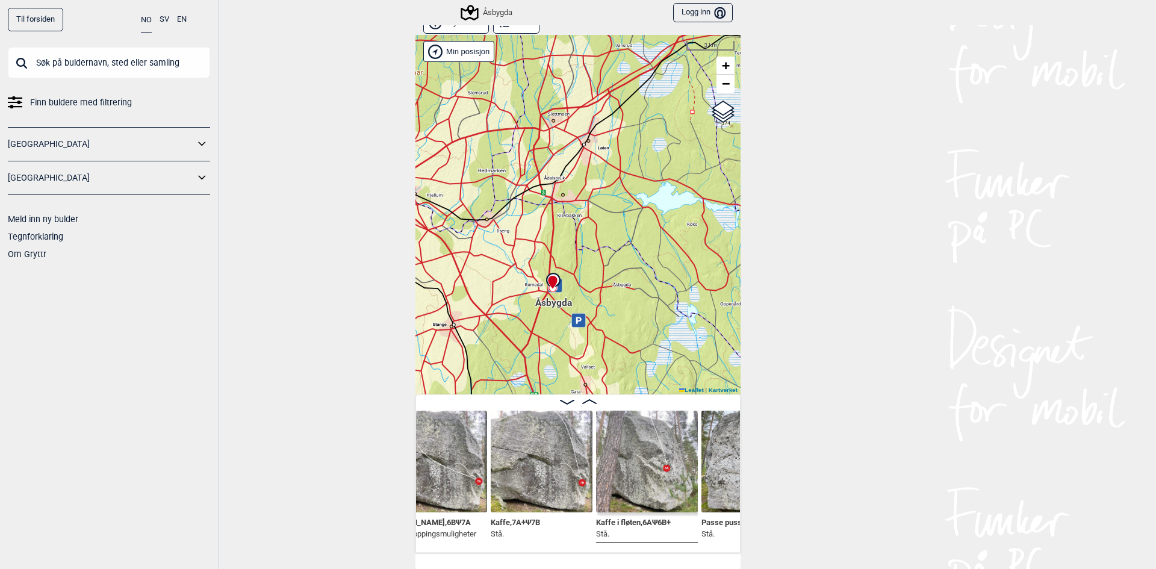
drag, startPoint x: 525, startPoint y: 249, endPoint x: 562, endPoint y: 313, distance: 74.5
click at [562, 297] on span "Åsbygda" at bounding box center [553, 297] width 37 height 0
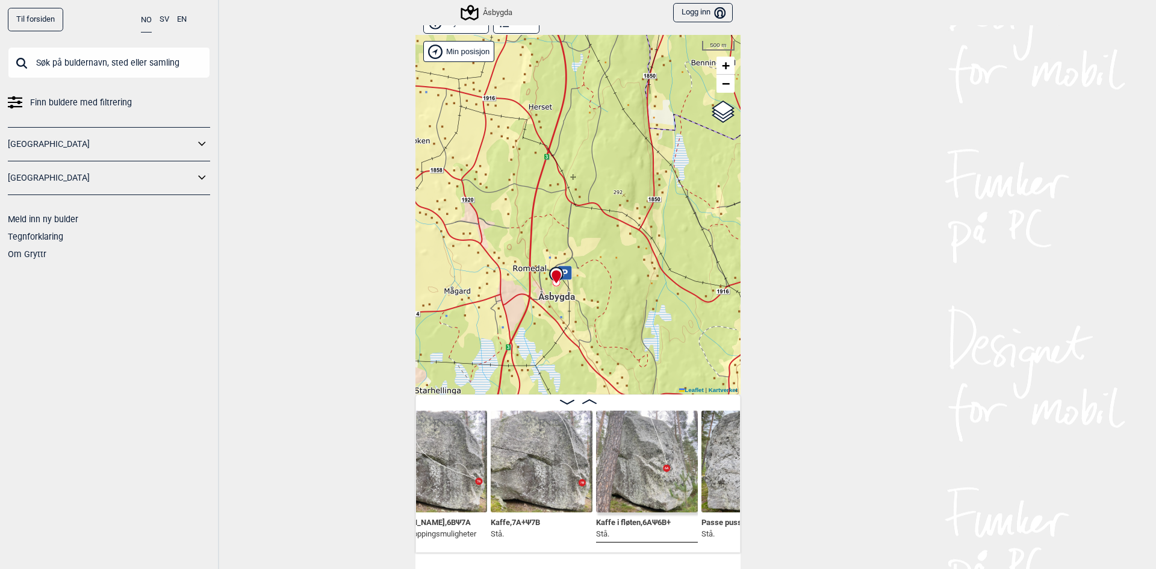
drag, startPoint x: 554, startPoint y: 276, endPoint x: 581, endPoint y: 310, distance: 42.9
click at [581, 310] on div "Åsbygda Brukerens posisjon Min posisjon 500 m + − Kartverket OpenStreetMap Goog…" at bounding box center [578, 215] width 325 height 360
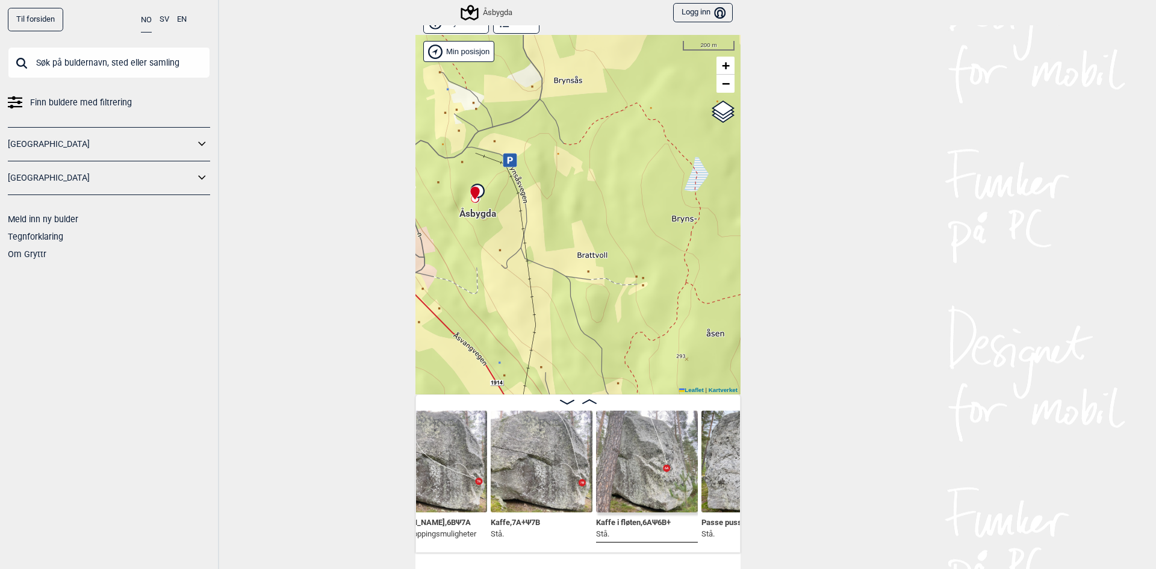
drag, startPoint x: 511, startPoint y: 245, endPoint x: 575, endPoint y: 300, distance: 84.5
click at [572, 299] on div "Åsbygda Brukerens posisjon Min posisjon 200 m + − Kartverket OpenStreetMap Goog…" at bounding box center [578, 215] width 325 height 360
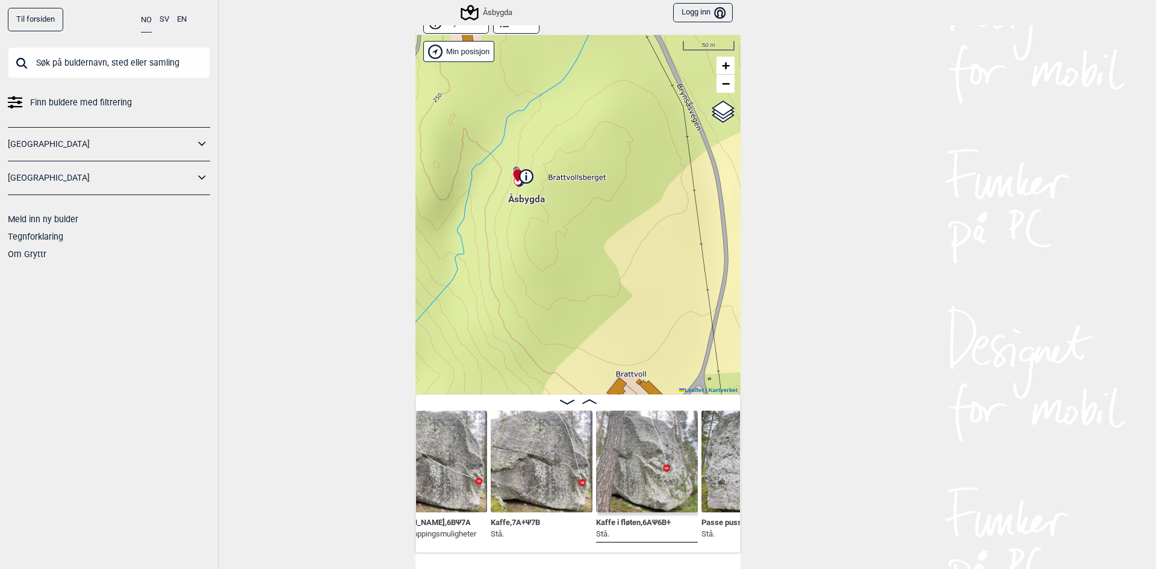
drag, startPoint x: 501, startPoint y: 225, endPoint x: 616, endPoint y: 303, distance: 138.8
click at [616, 303] on div "Åsbygda Brukerens posisjon Min posisjon 50 m + − Kartverket OpenStreetMap Googl…" at bounding box center [578, 215] width 325 height 360
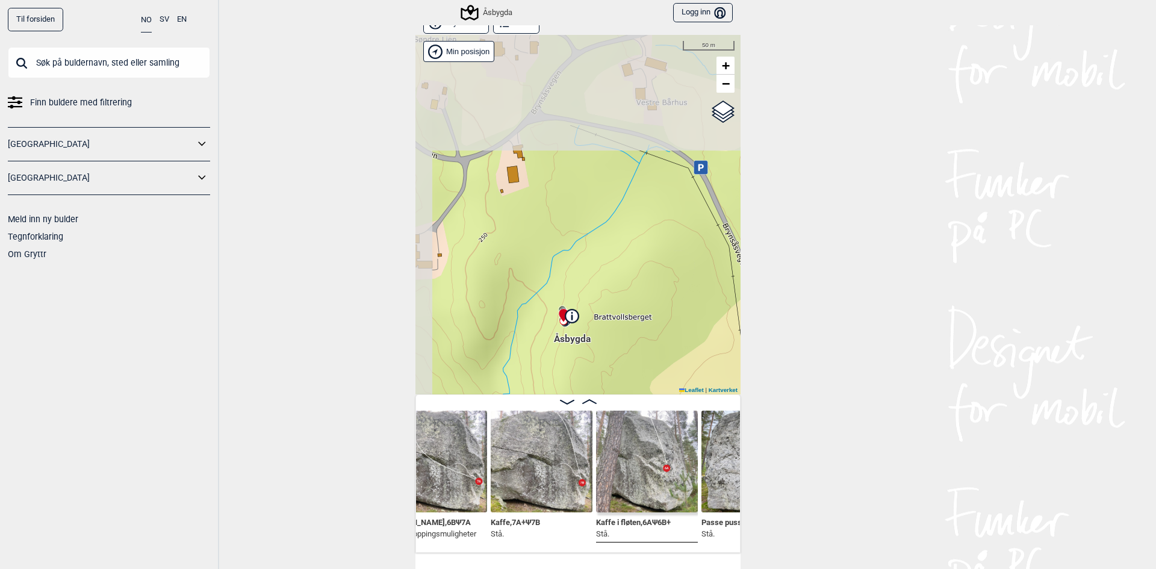
drag, startPoint x: 571, startPoint y: 197, endPoint x: 617, endPoint y: 336, distance: 146.5
click at [617, 336] on div "Åsbygda Brukerens posisjon Min posisjon 50 m + − Kartverket OpenStreetMap Googl…" at bounding box center [578, 215] width 325 height 360
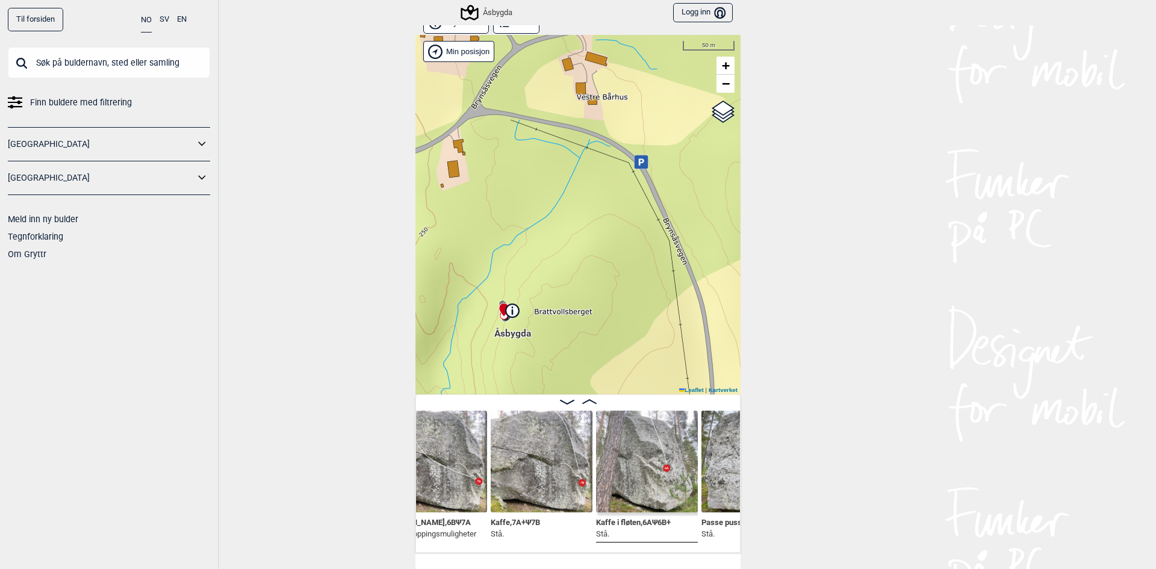
drag, startPoint x: 604, startPoint y: 214, endPoint x: 551, endPoint y: 210, distance: 53.7
click at [551, 210] on div "Åsbygda Brukerens posisjon Min posisjon 50 m + − Kartverket OpenStreetMap Googl…" at bounding box center [578, 215] width 325 height 360
